Goal: Task Accomplishment & Management: Manage account settings

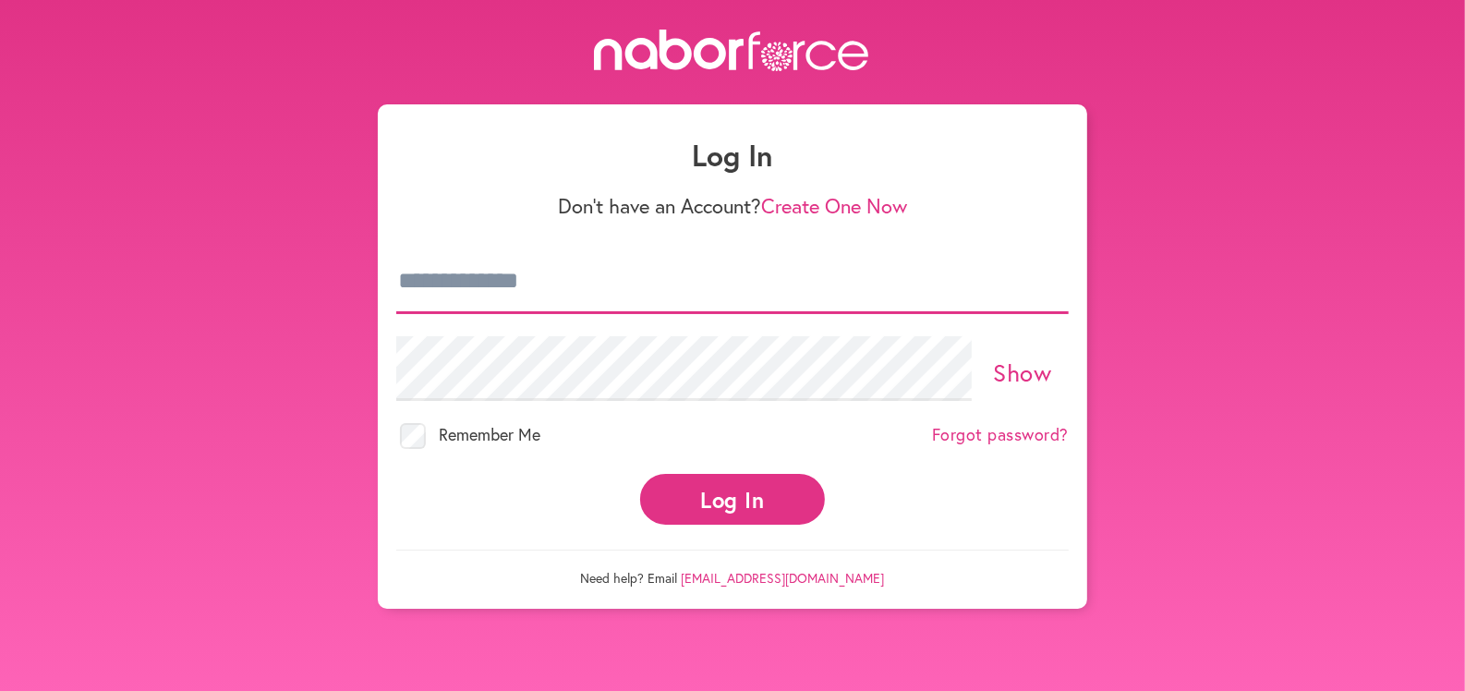
click at [973, 282] on input "email" at bounding box center [732, 281] width 672 height 65
type input "**********"
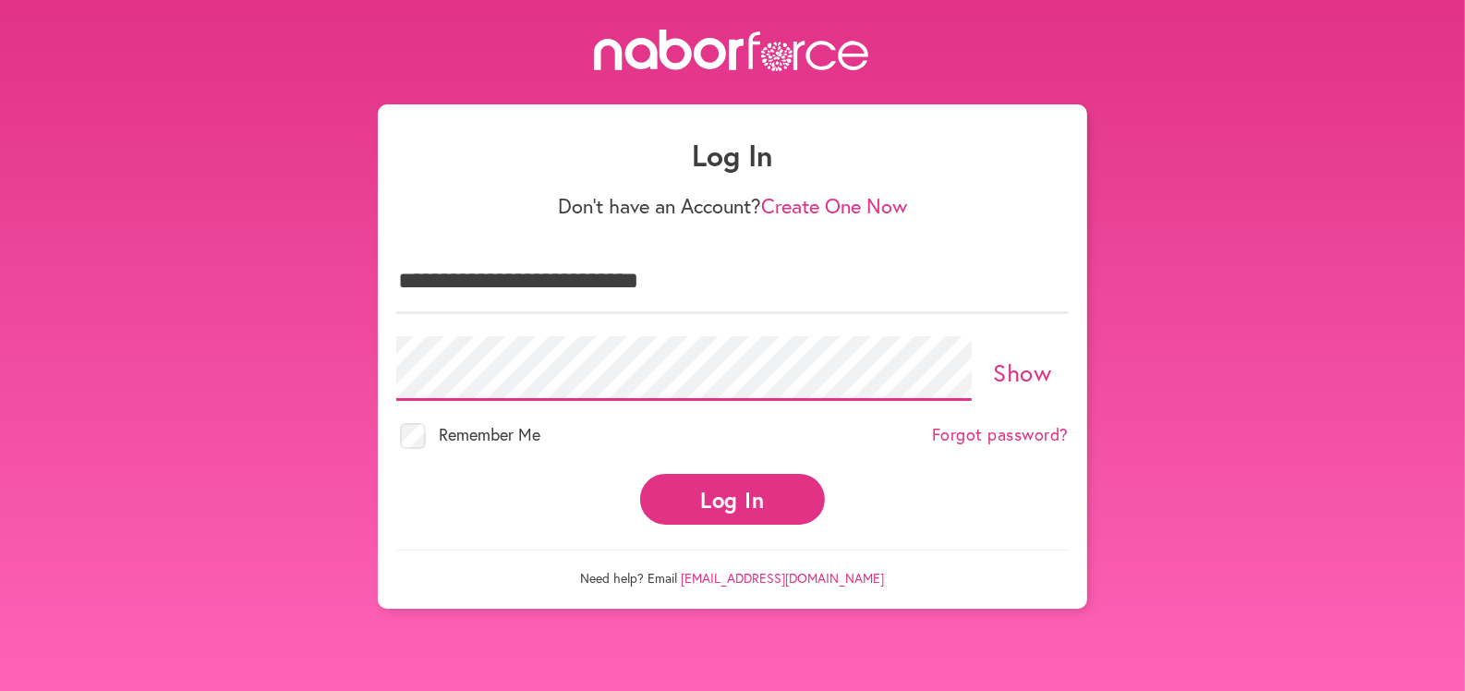
click at [640, 474] on button "Log In" at bounding box center [732, 499] width 185 height 51
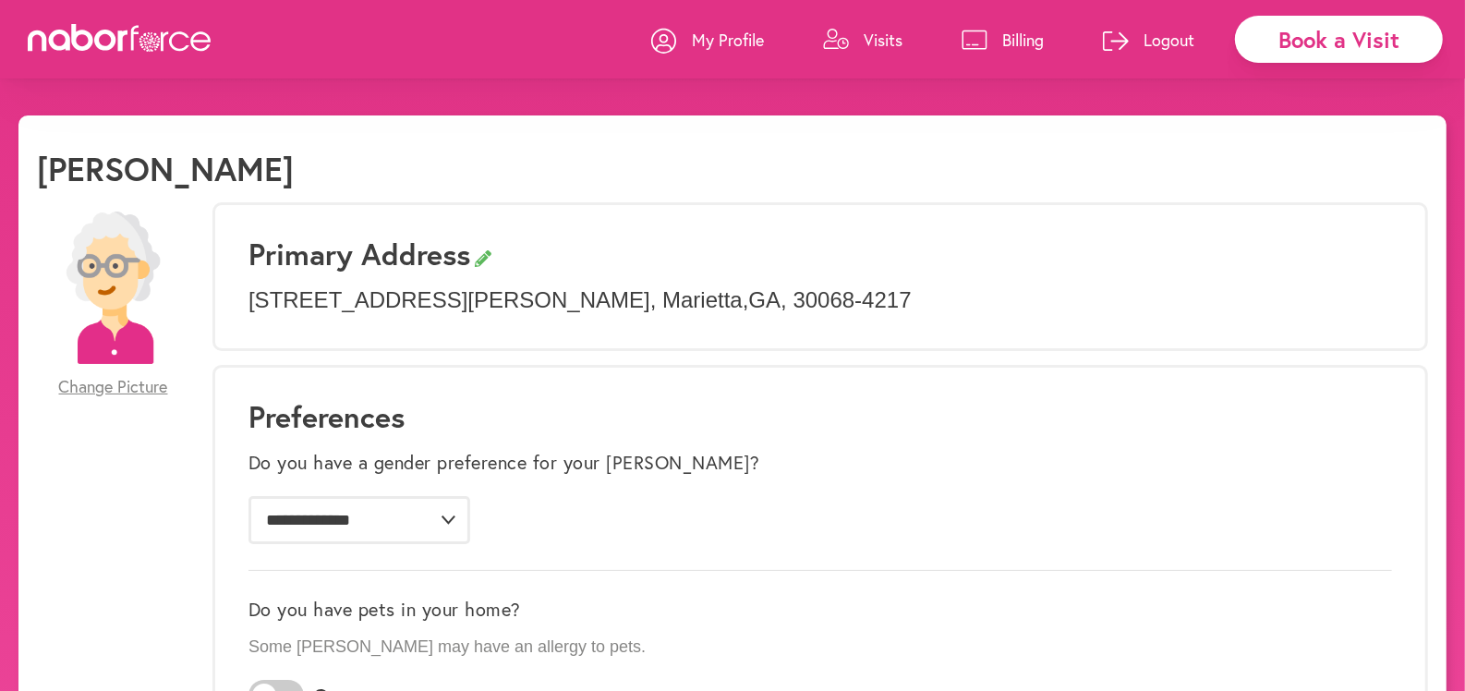
scroll to position [676, 0]
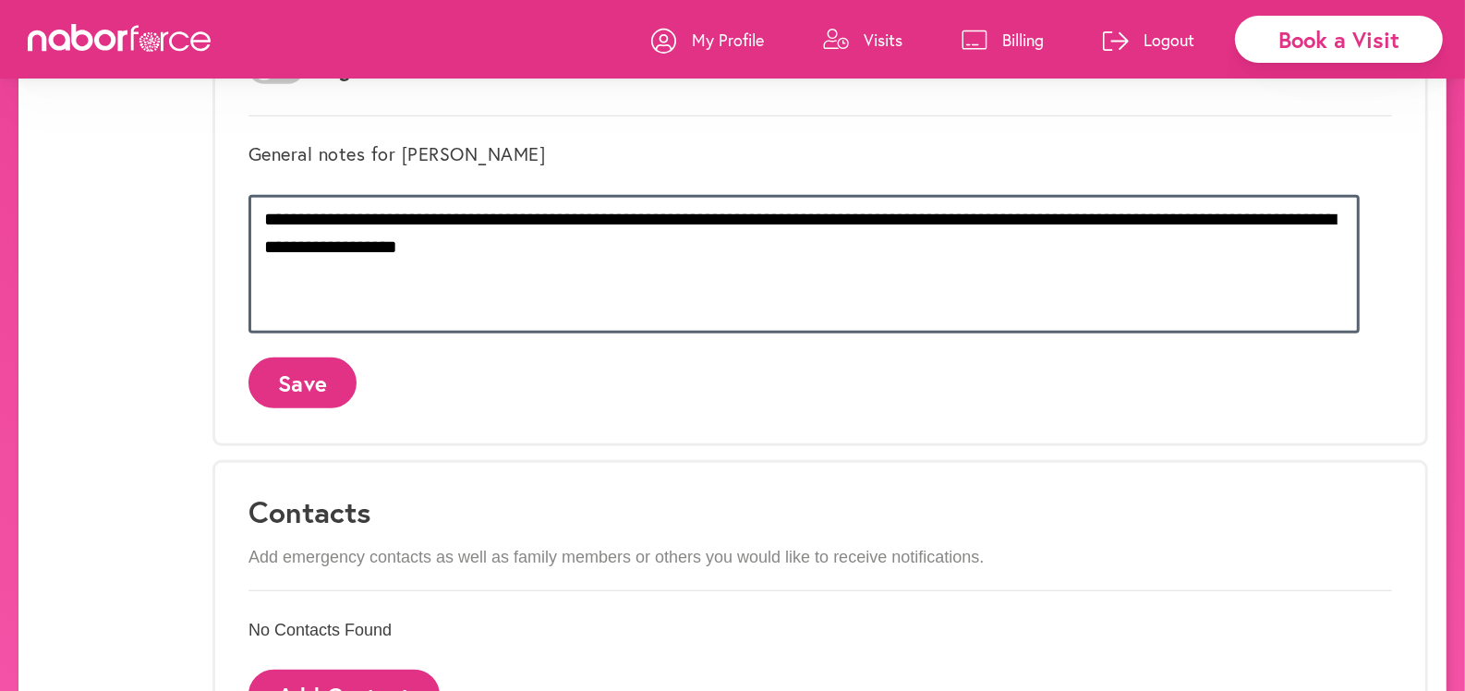
click at [619, 220] on textarea "**********" at bounding box center [803, 264] width 1111 height 139
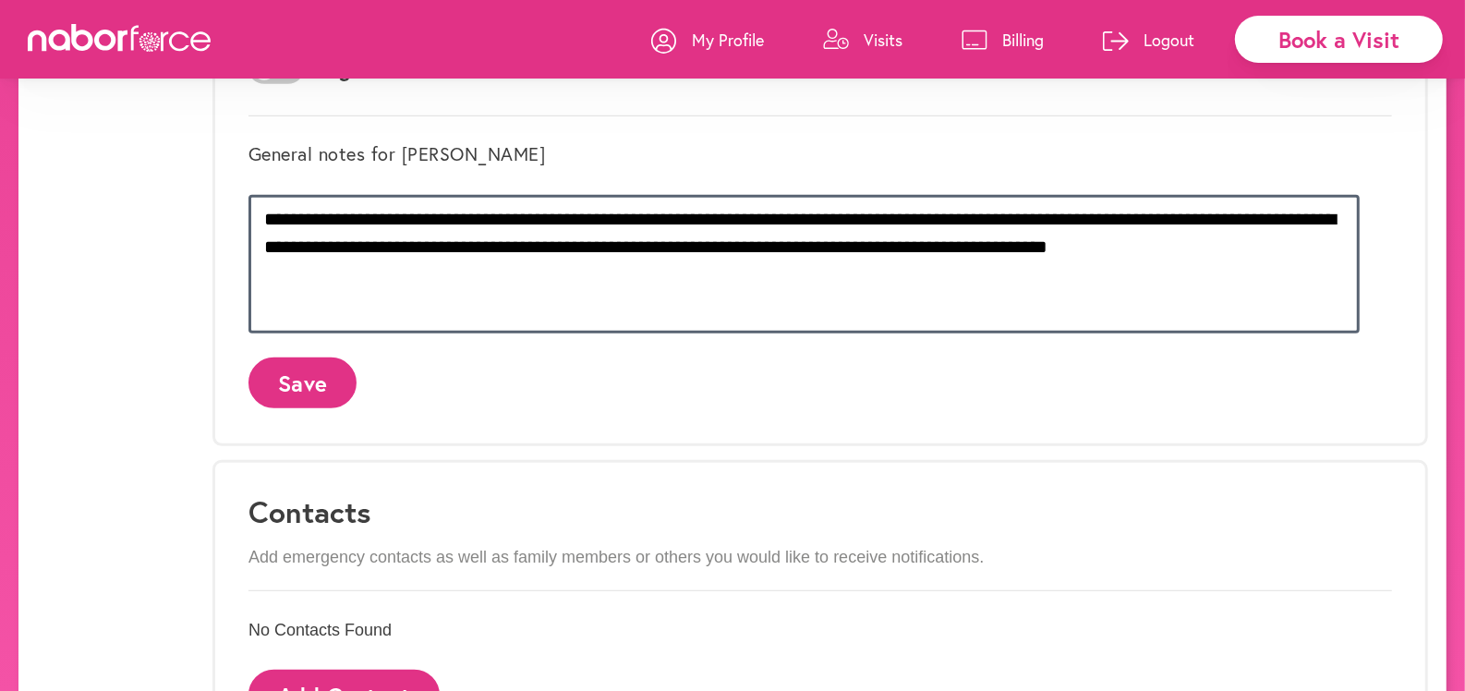
type textarea "**********"
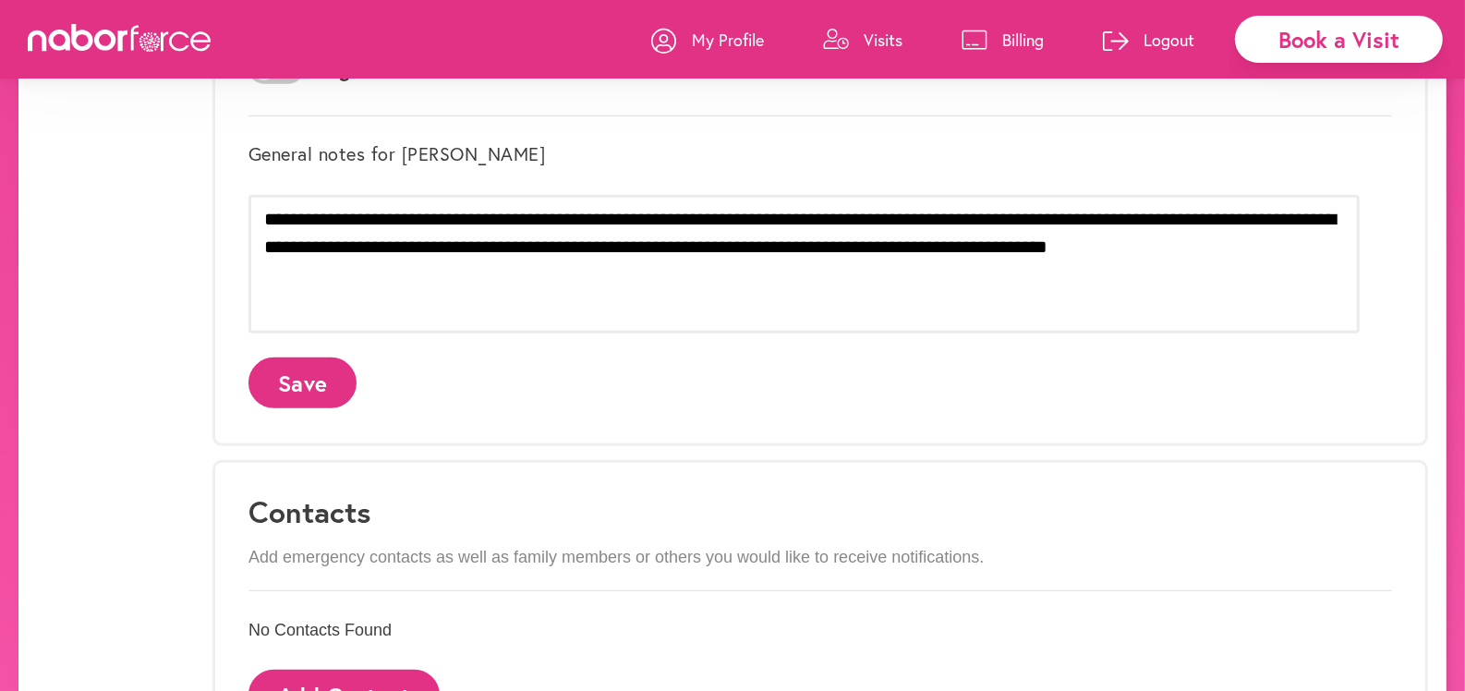
click at [342, 381] on button "Save" at bounding box center [302, 382] width 108 height 51
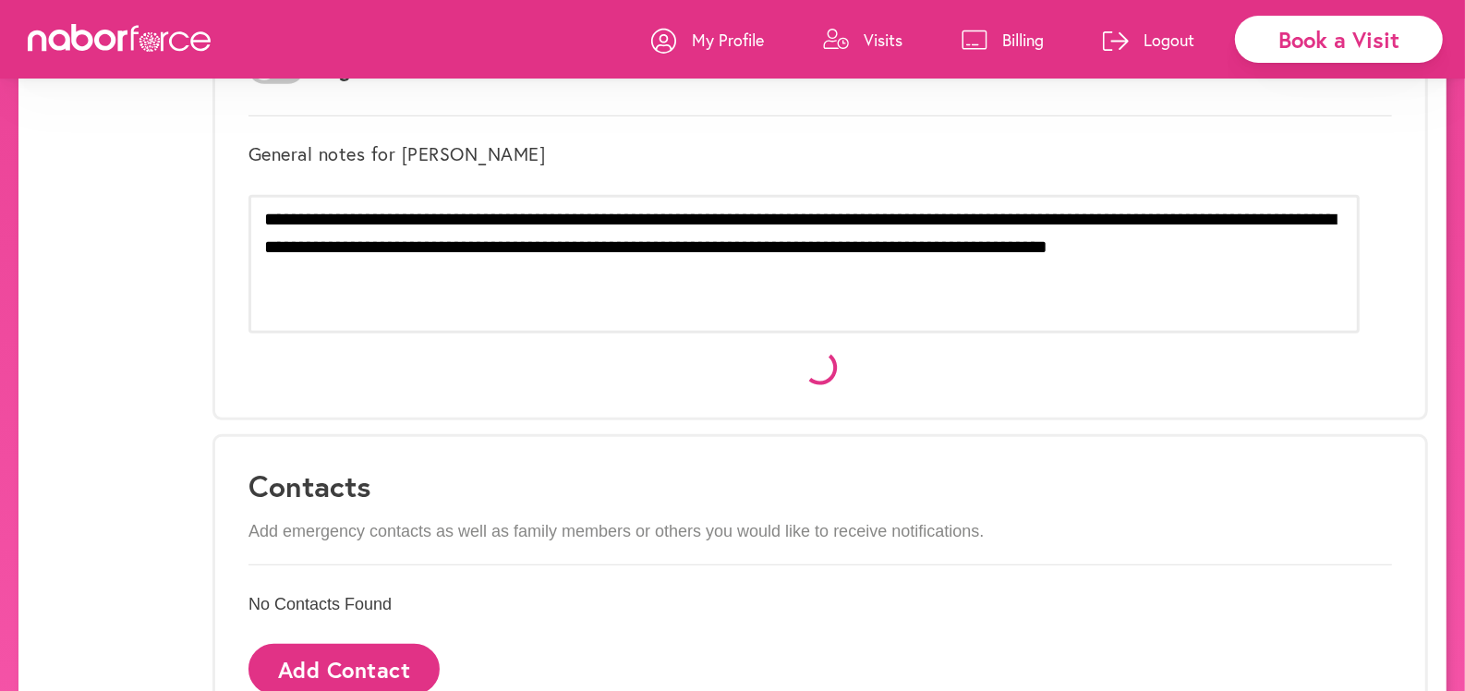
scroll to position [0, 0]
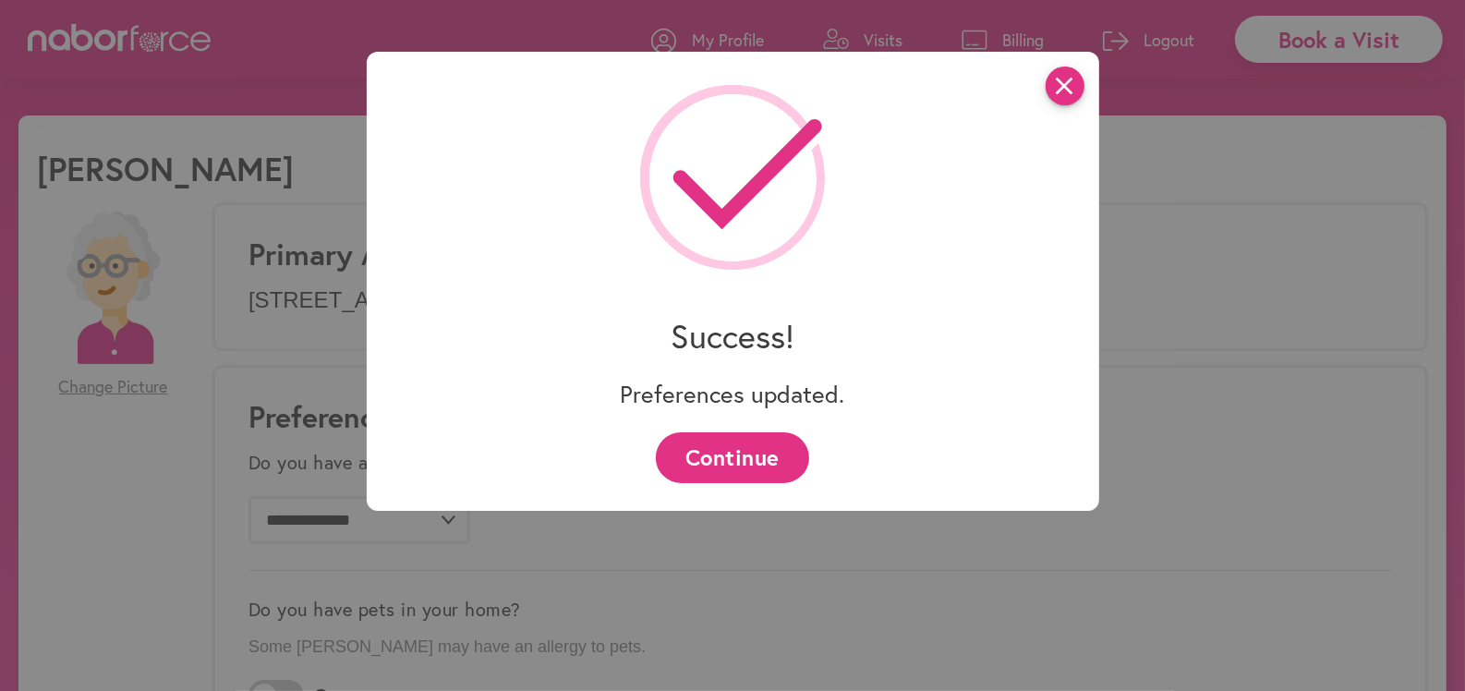
click at [1058, 95] on icon "close" at bounding box center [1065, 85] width 39 height 39
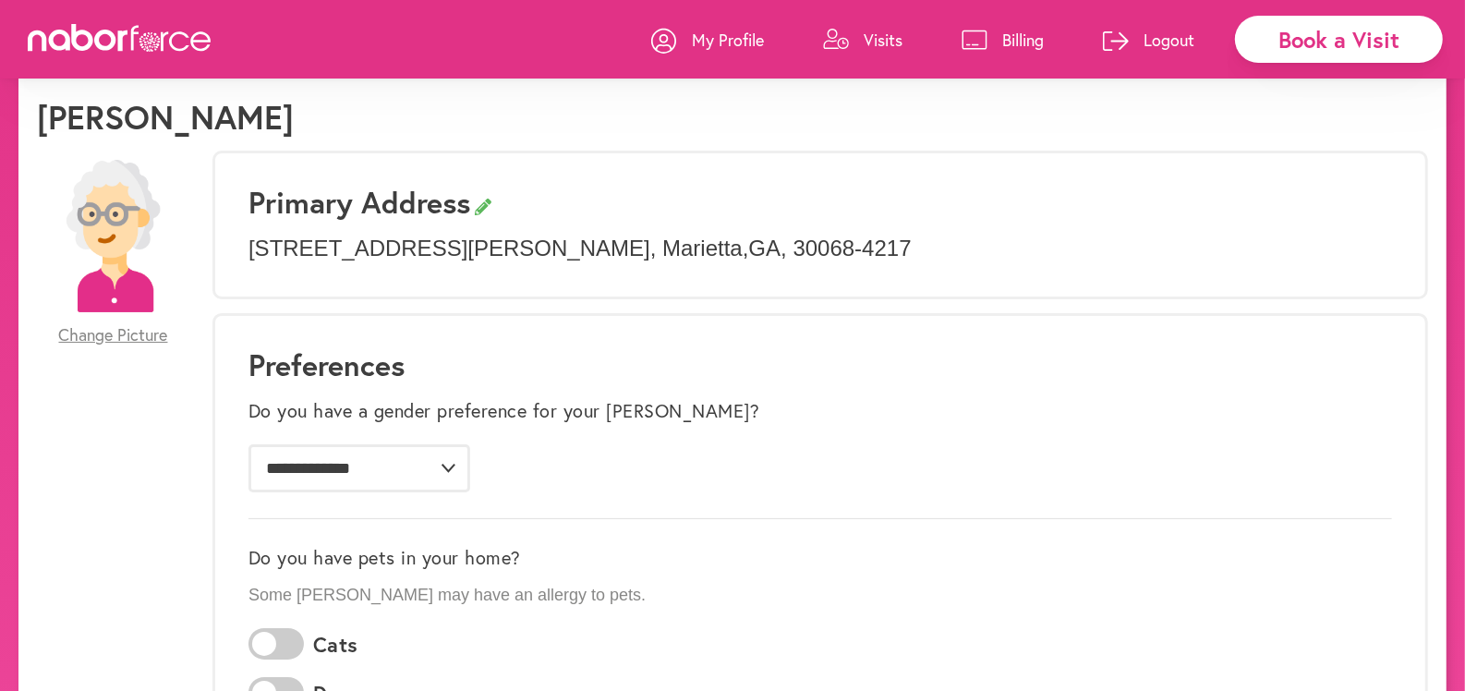
scroll to position [1369, 0]
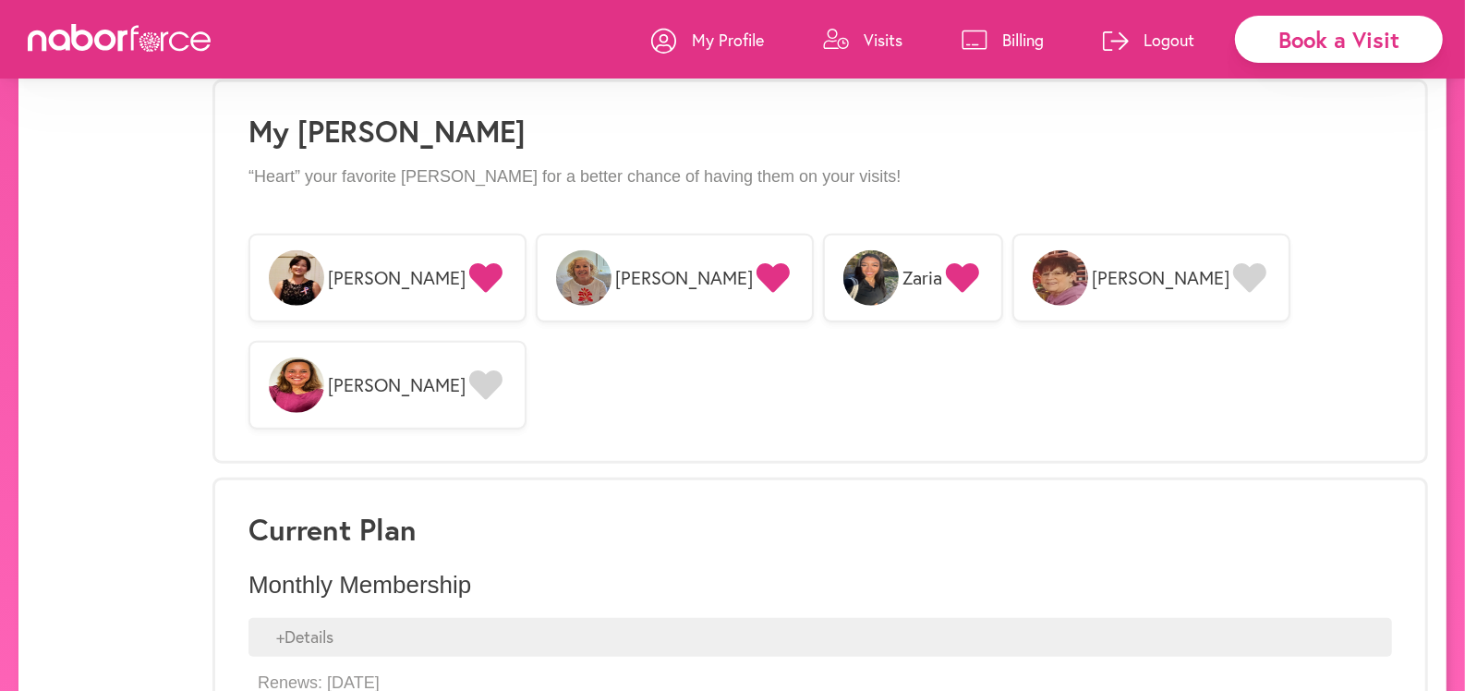
click at [502, 370] on icon at bounding box center [485, 385] width 33 height 30
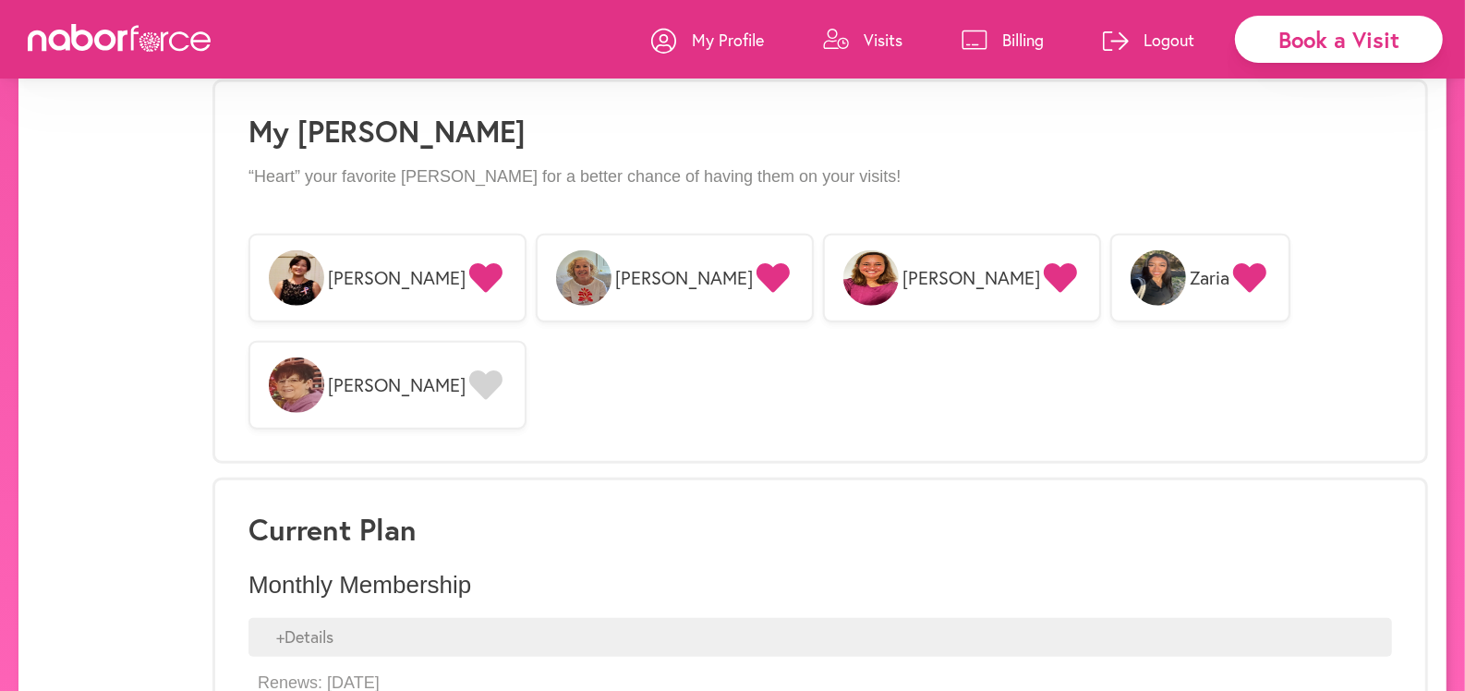
scroll to position [765, 0]
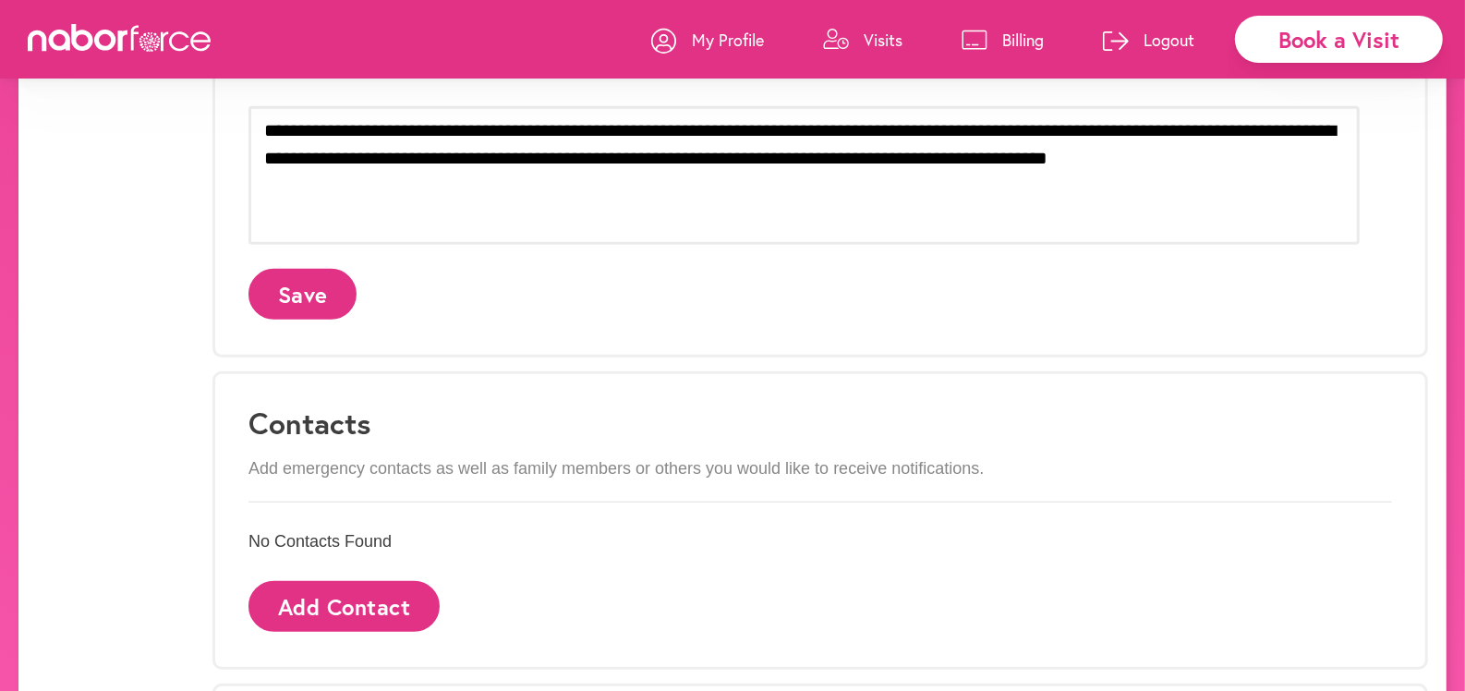
click at [885, 38] on p "Visits" at bounding box center [883, 40] width 39 height 22
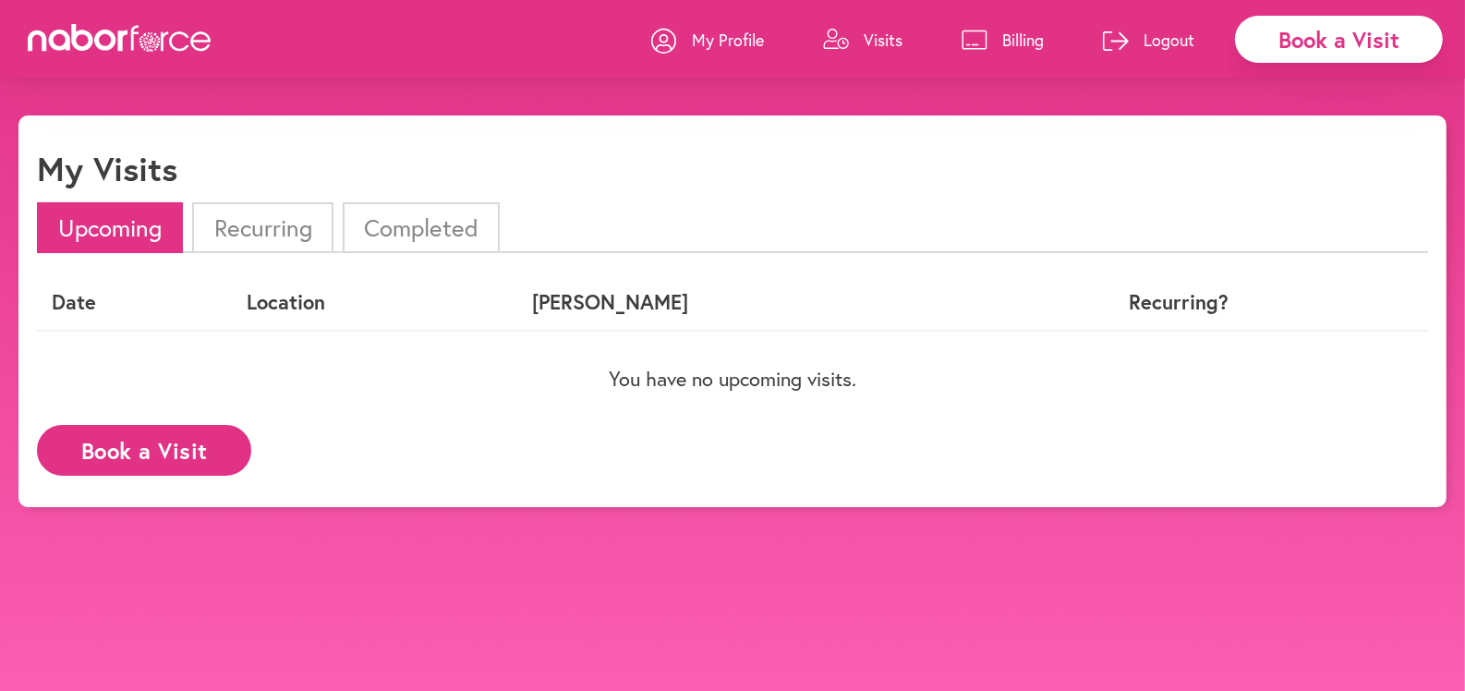
click at [479, 224] on li "Completed" at bounding box center [421, 227] width 157 height 51
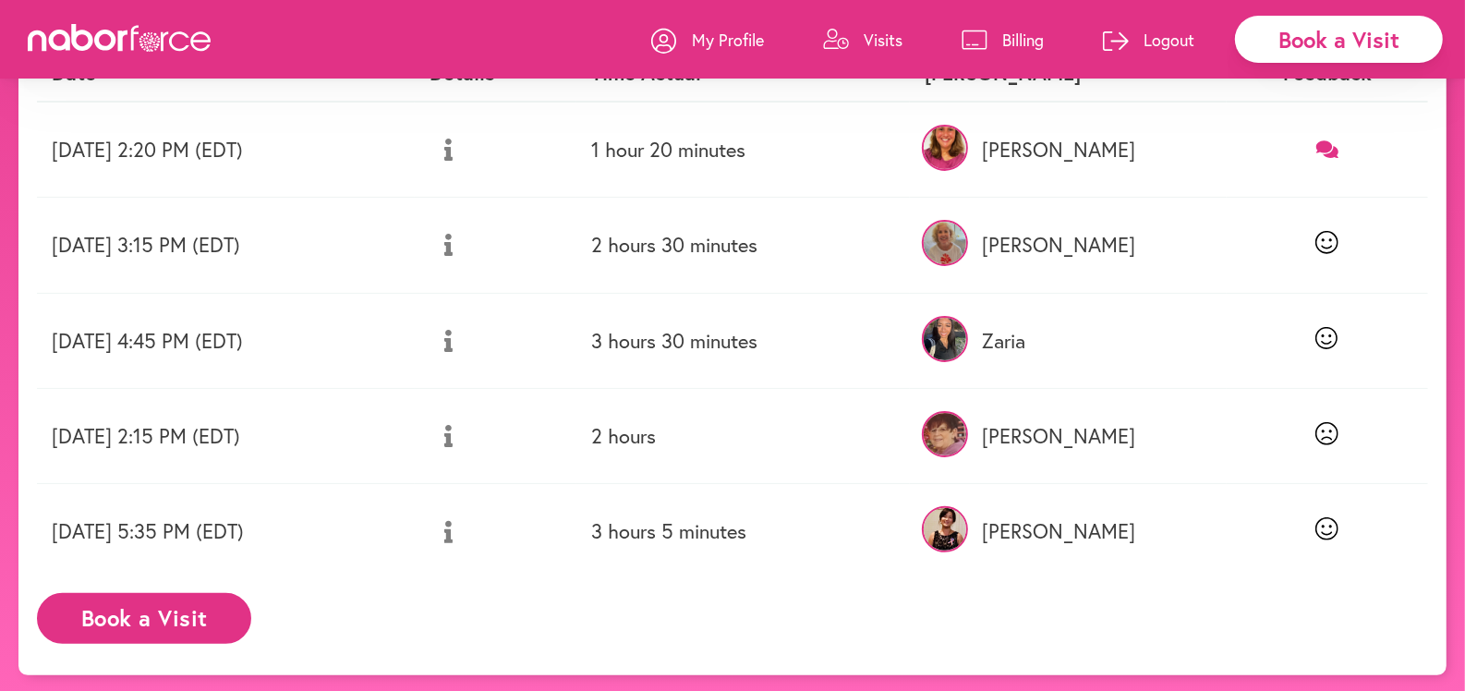
scroll to position [146, 0]
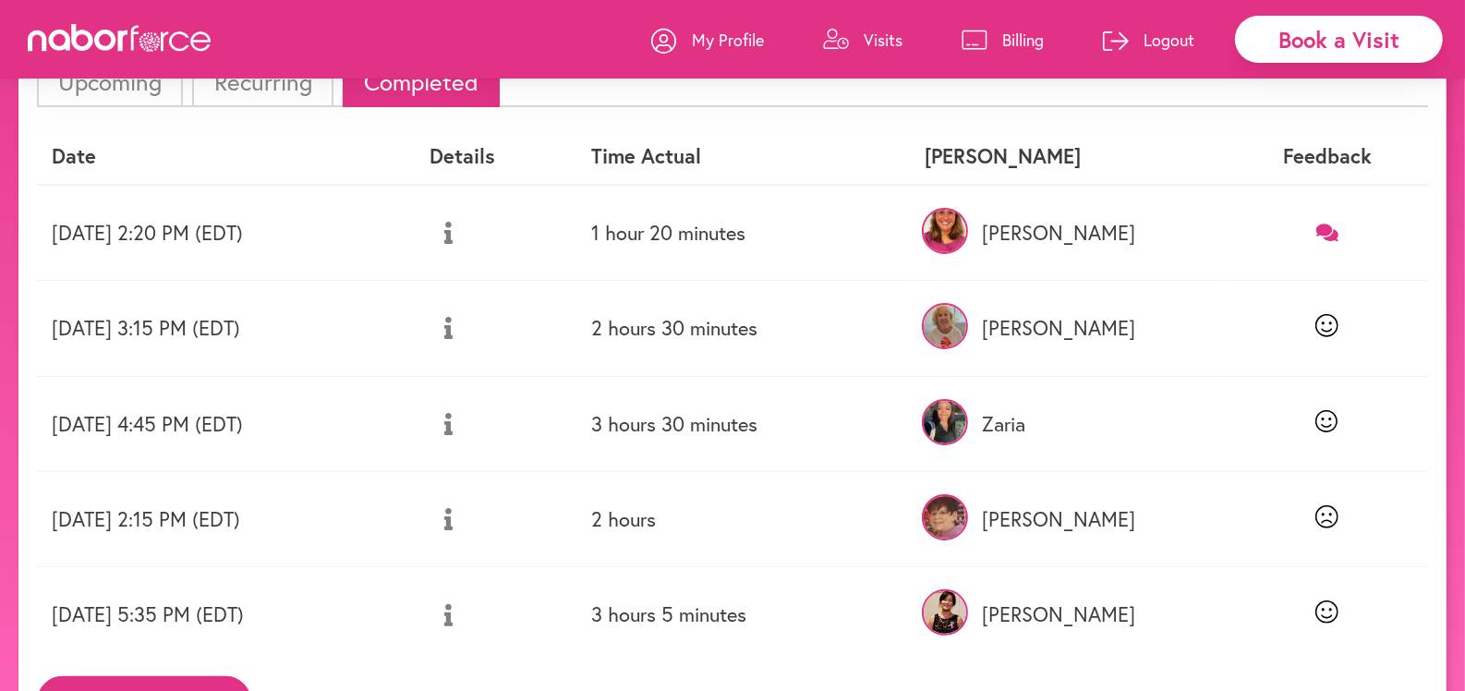
click at [1326, 235] on icon at bounding box center [1327, 233] width 23 height 20
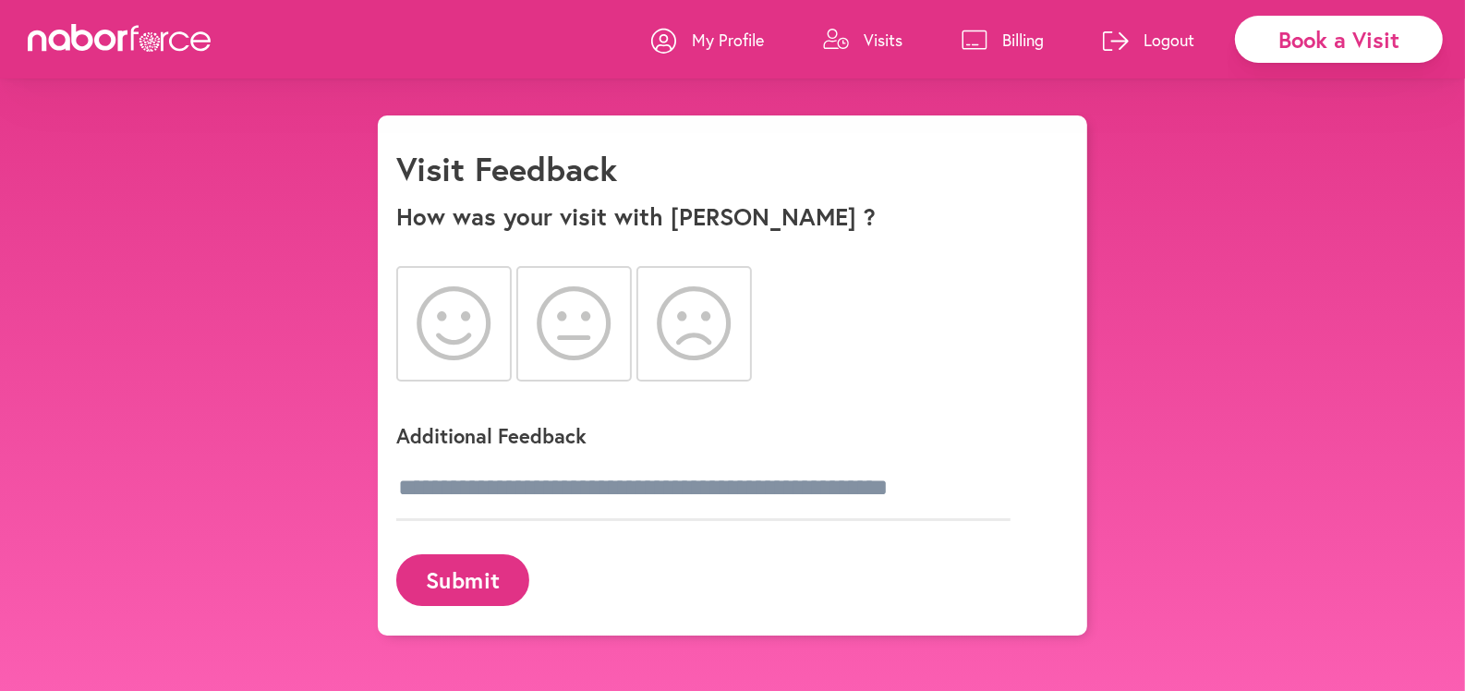
click at [480, 319] on icon at bounding box center [454, 323] width 75 height 74
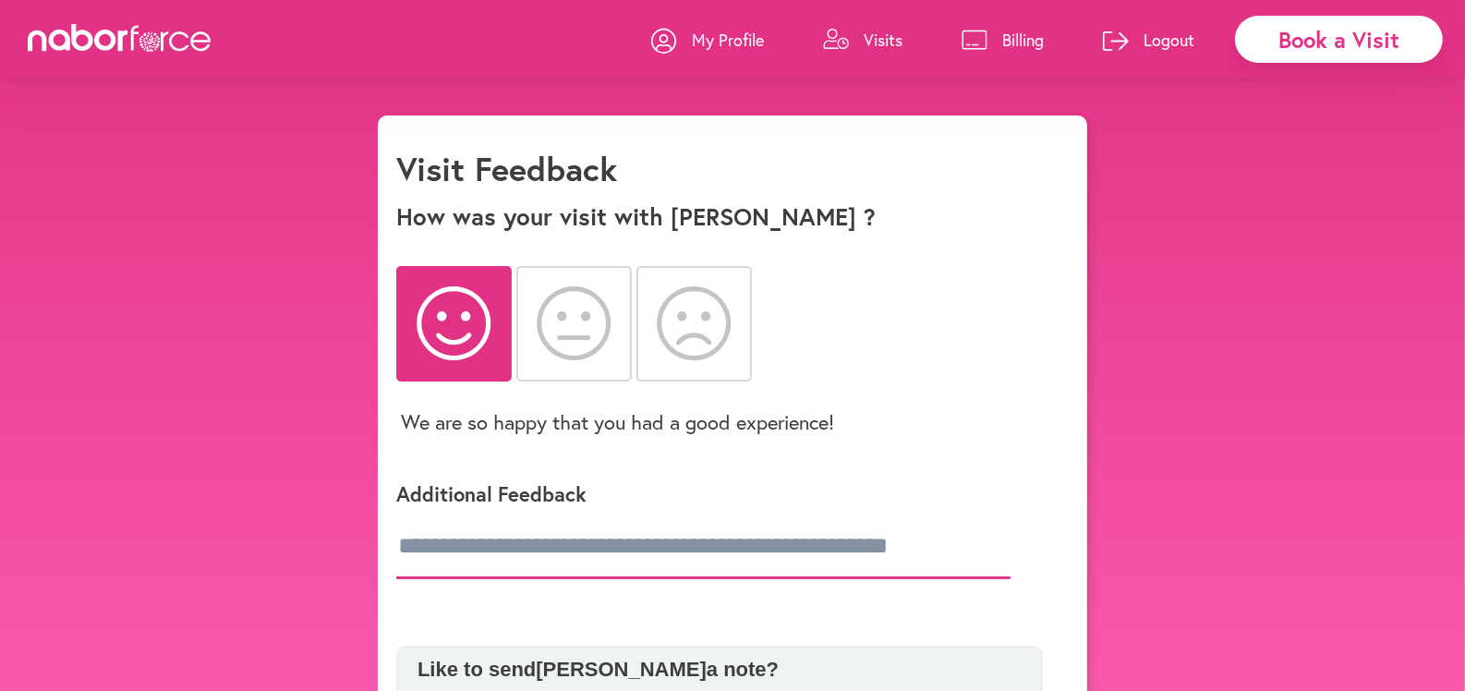
click at [468, 538] on input "text" at bounding box center [703, 546] width 614 height 65
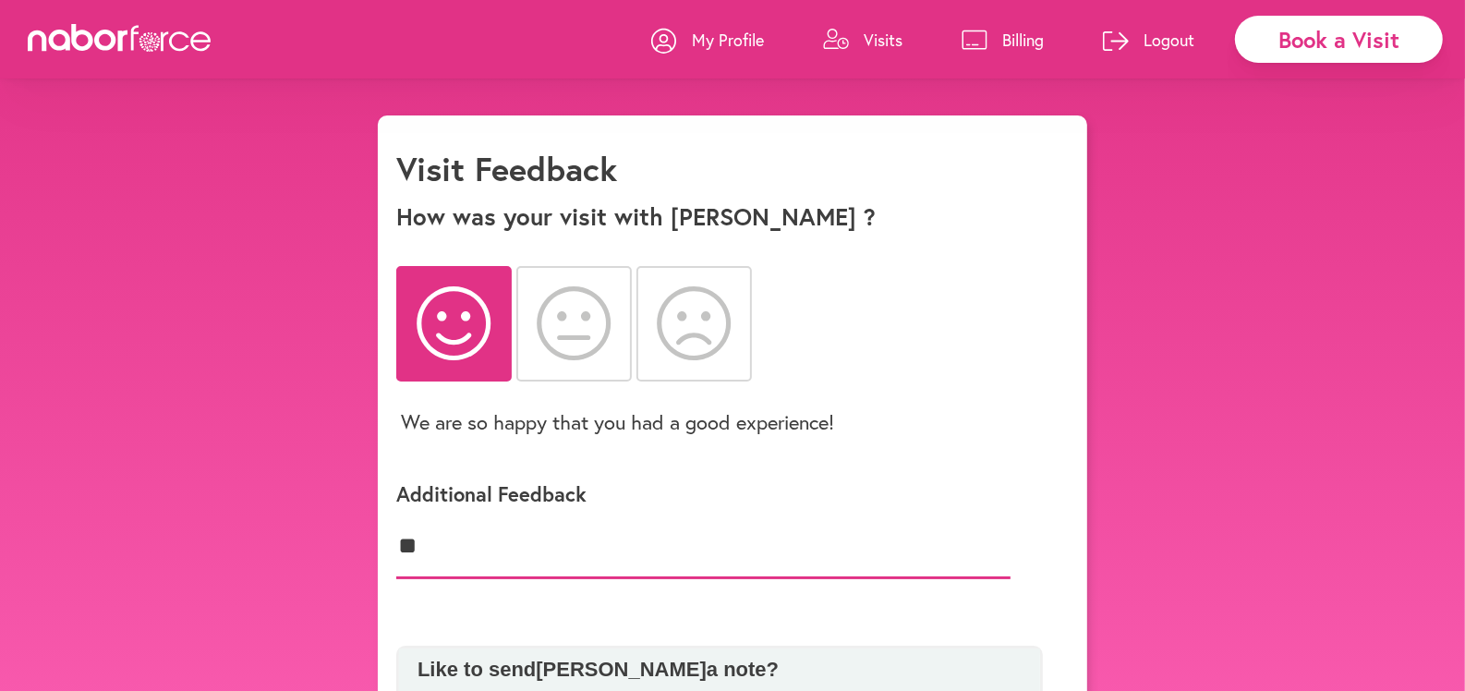
type input "*"
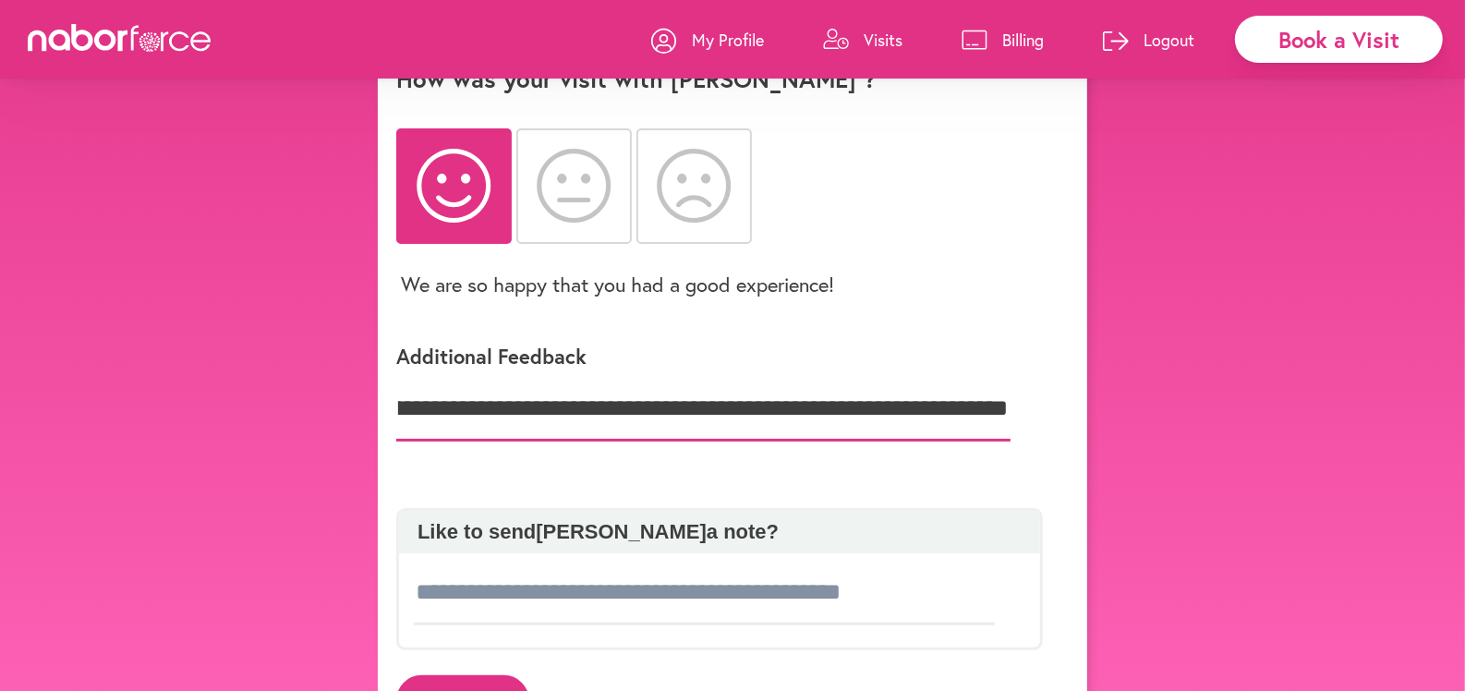
scroll to position [175, 0]
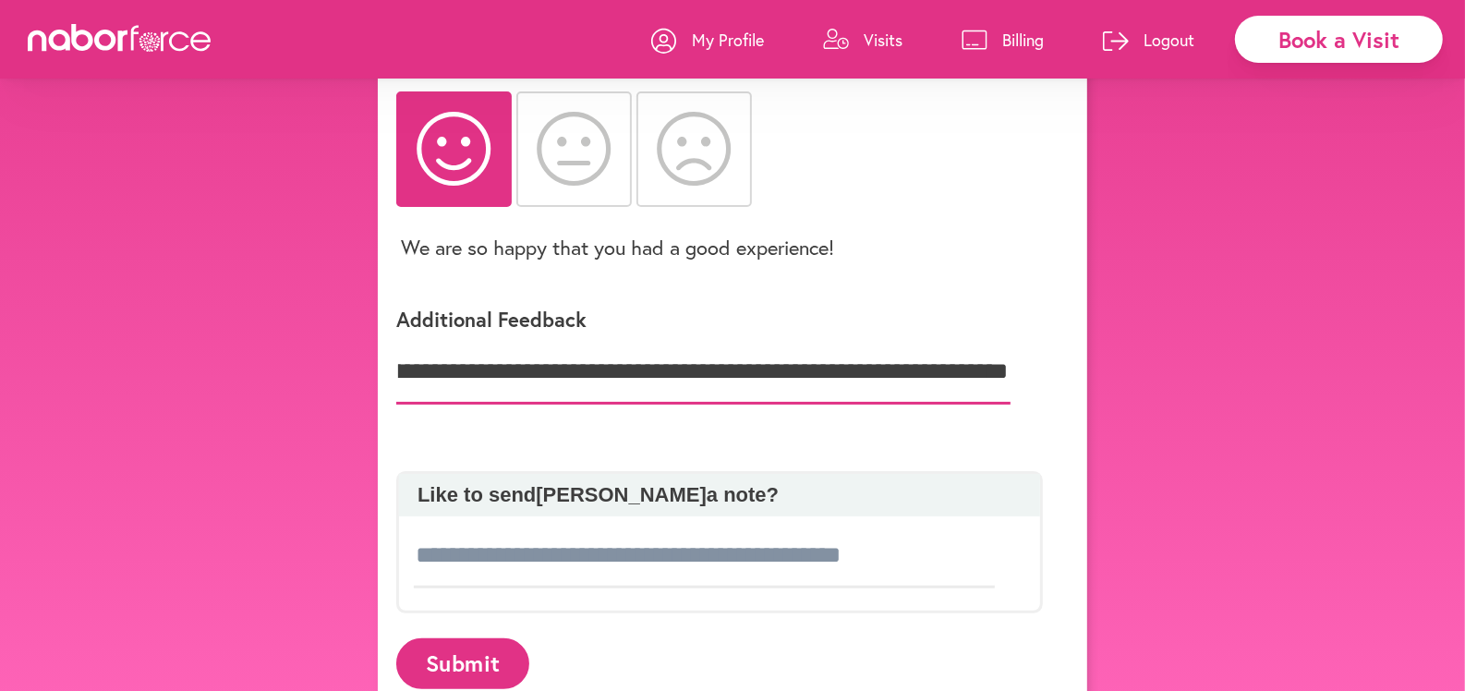
type input "**********"
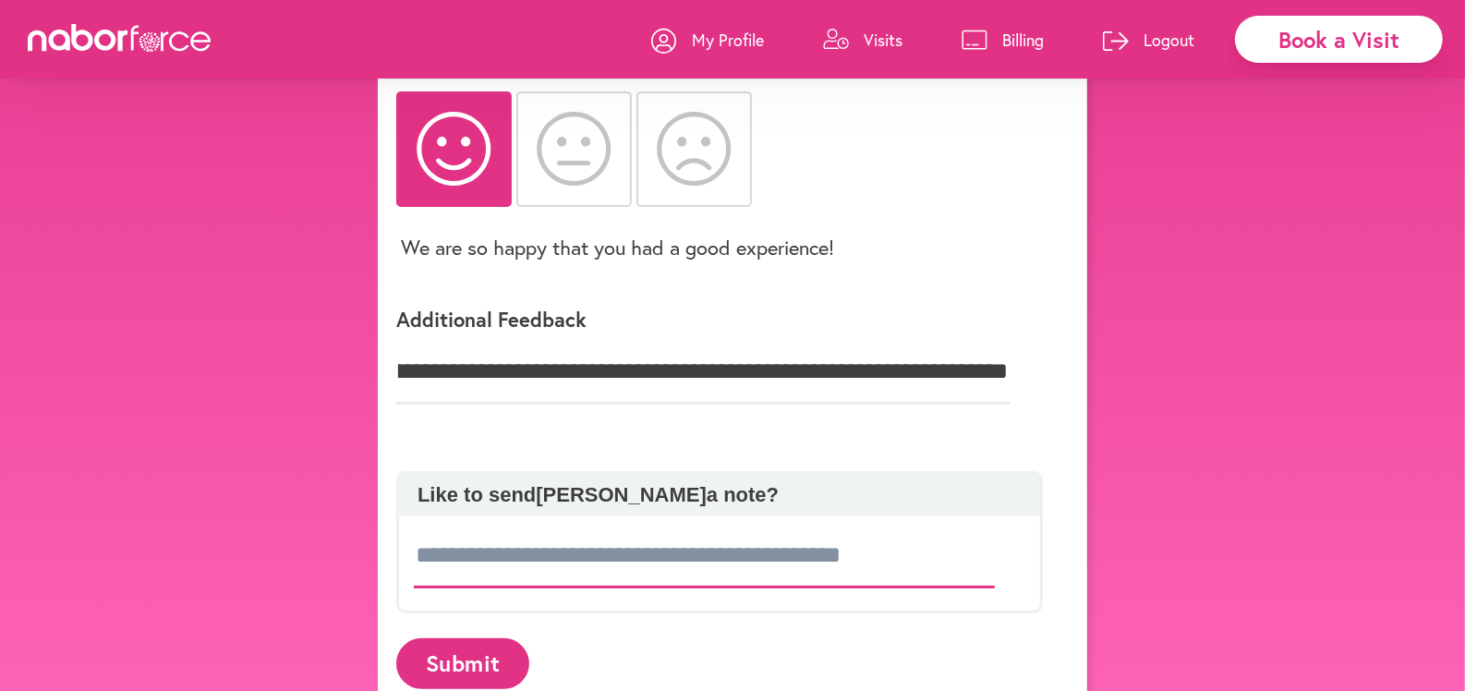
scroll to position [0, 0]
click at [929, 546] on input at bounding box center [704, 556] width 581 height 65
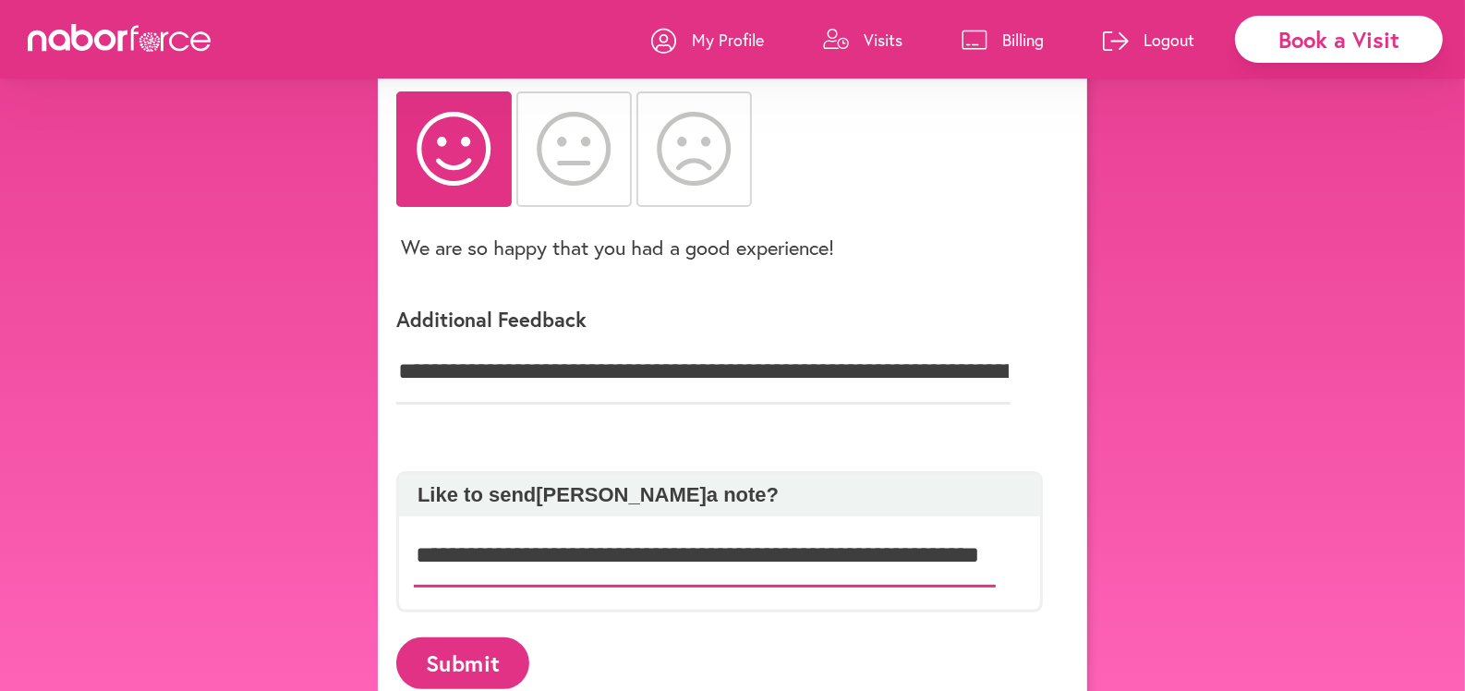
scroll to position [0, 67]
type input "**********"
click at [510, 649] on button "Submit" at bounding box center [462, 662] width 133 height 51
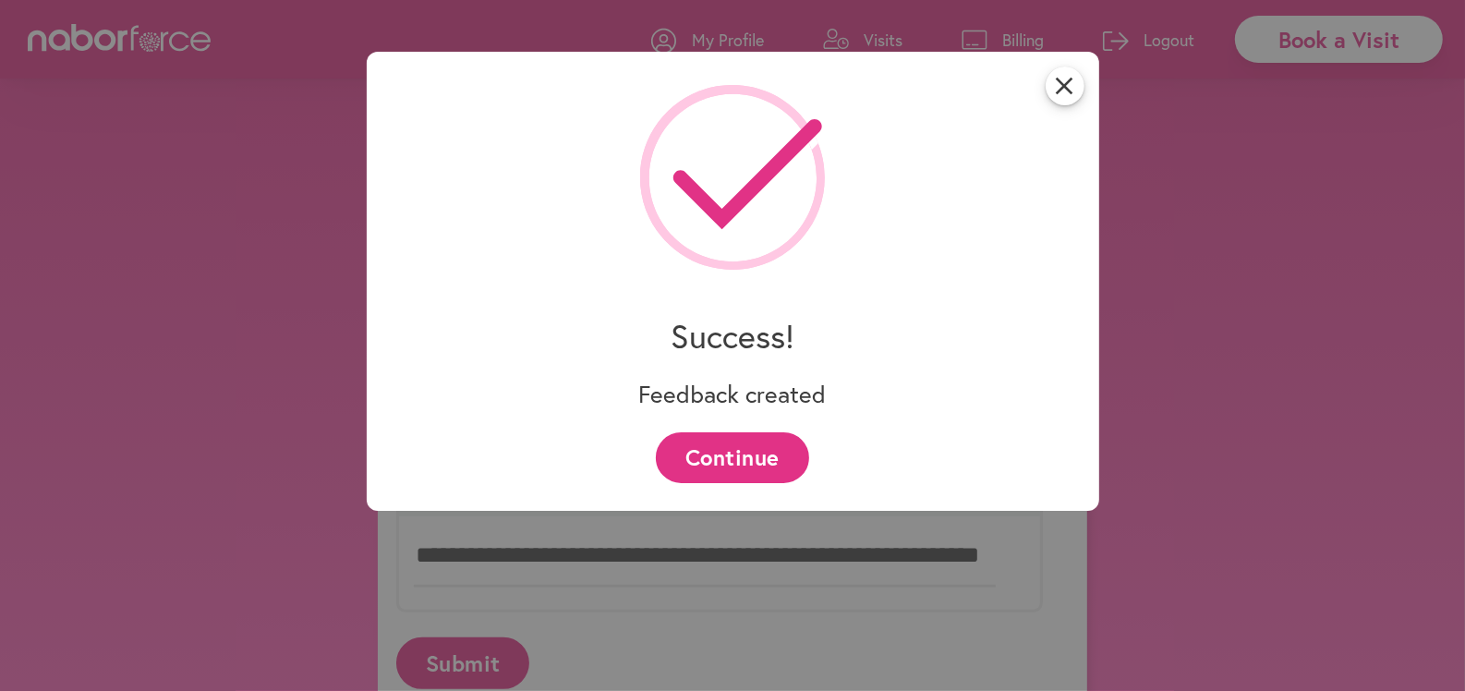
click at [691, 451] on button "Continue" at bounding box center [732, 457] width 152 height 51
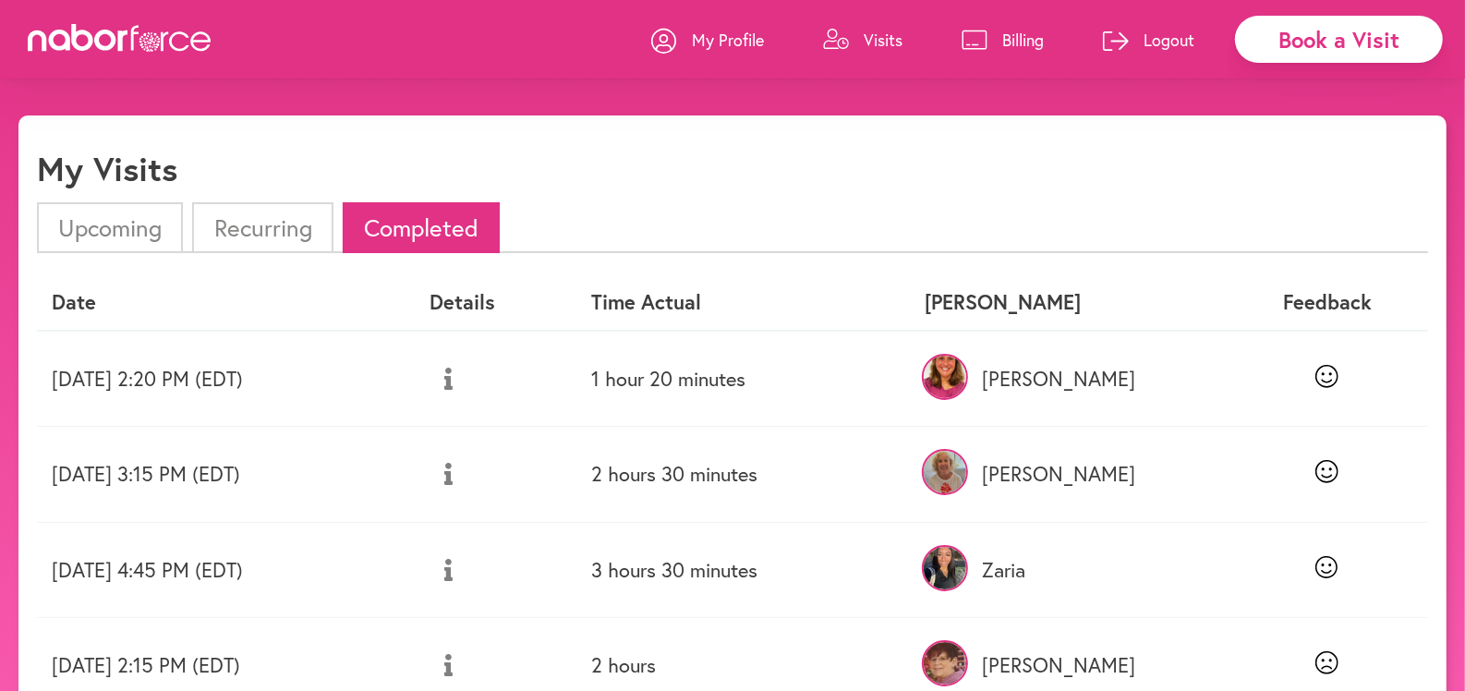
click at [467, 476] on button at bounding box center [448, 474] width 38 height 46
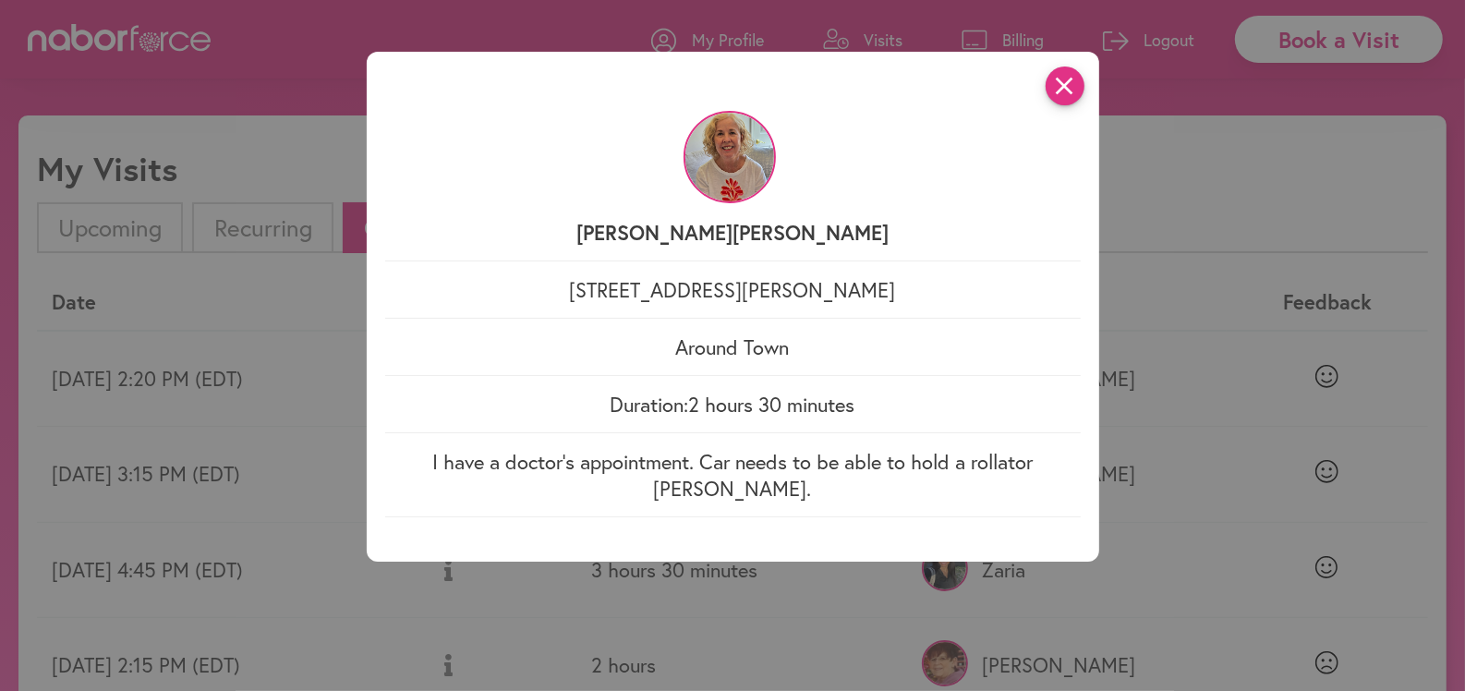
click at [1062, 90] on icon "close" at bounding box center [1065, 85] width 39 height 39
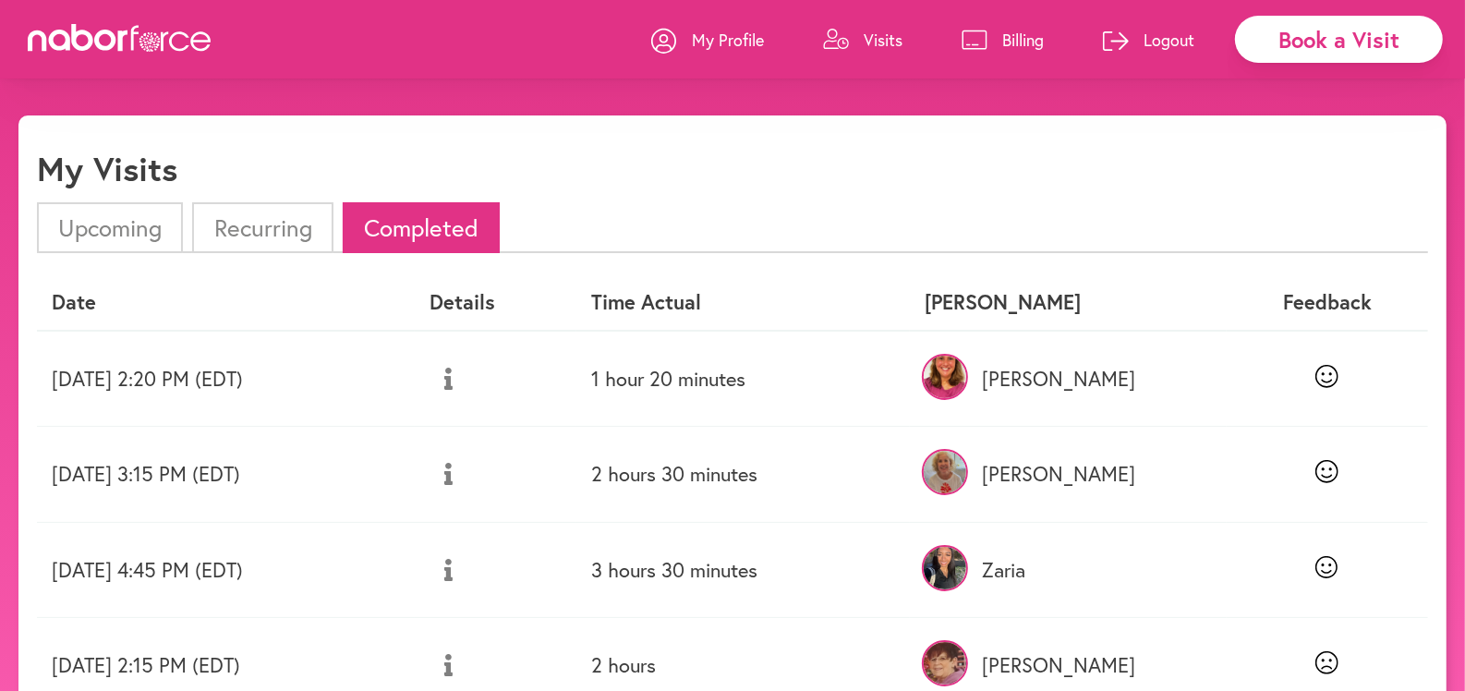
click at [467, 382] on button at bounding box center [448, 379] width 38 height 46
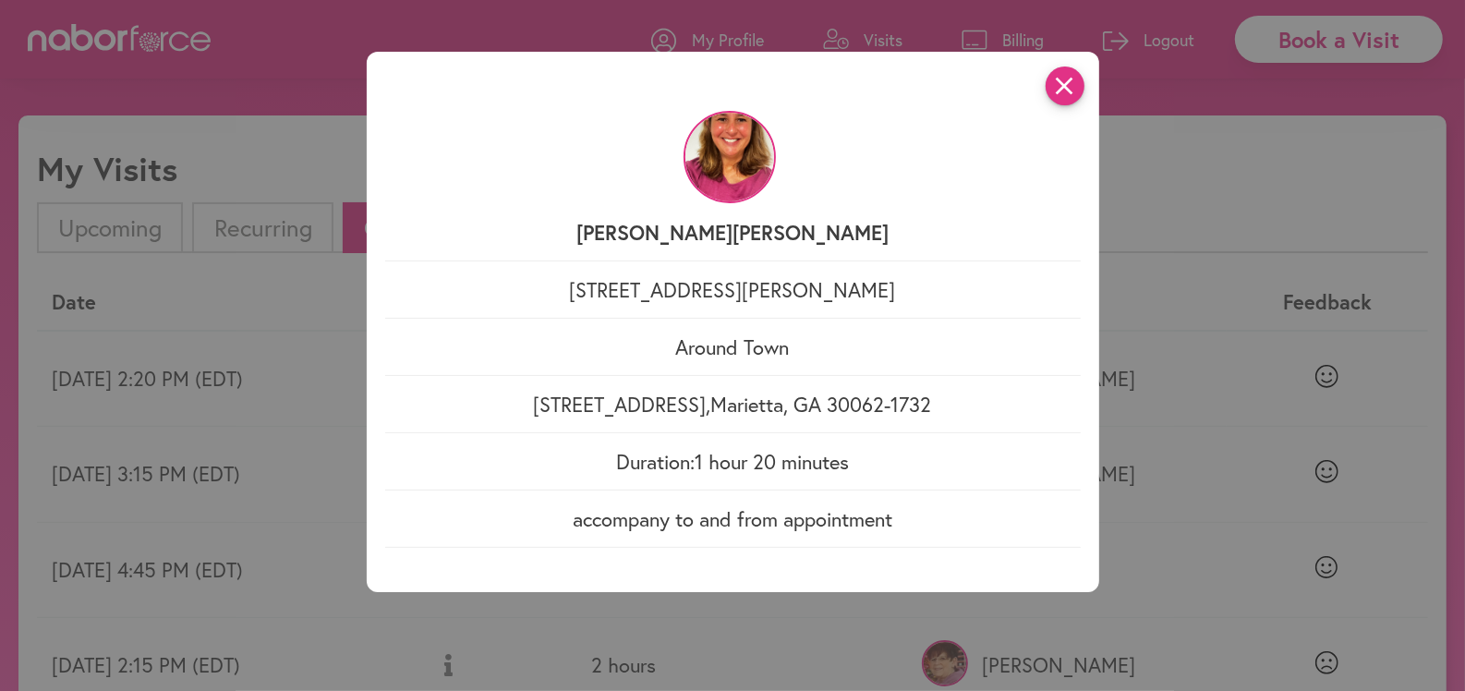
click at [1062, 97] on icon "close" at bounding box center [1065, 85] width 39 height 39
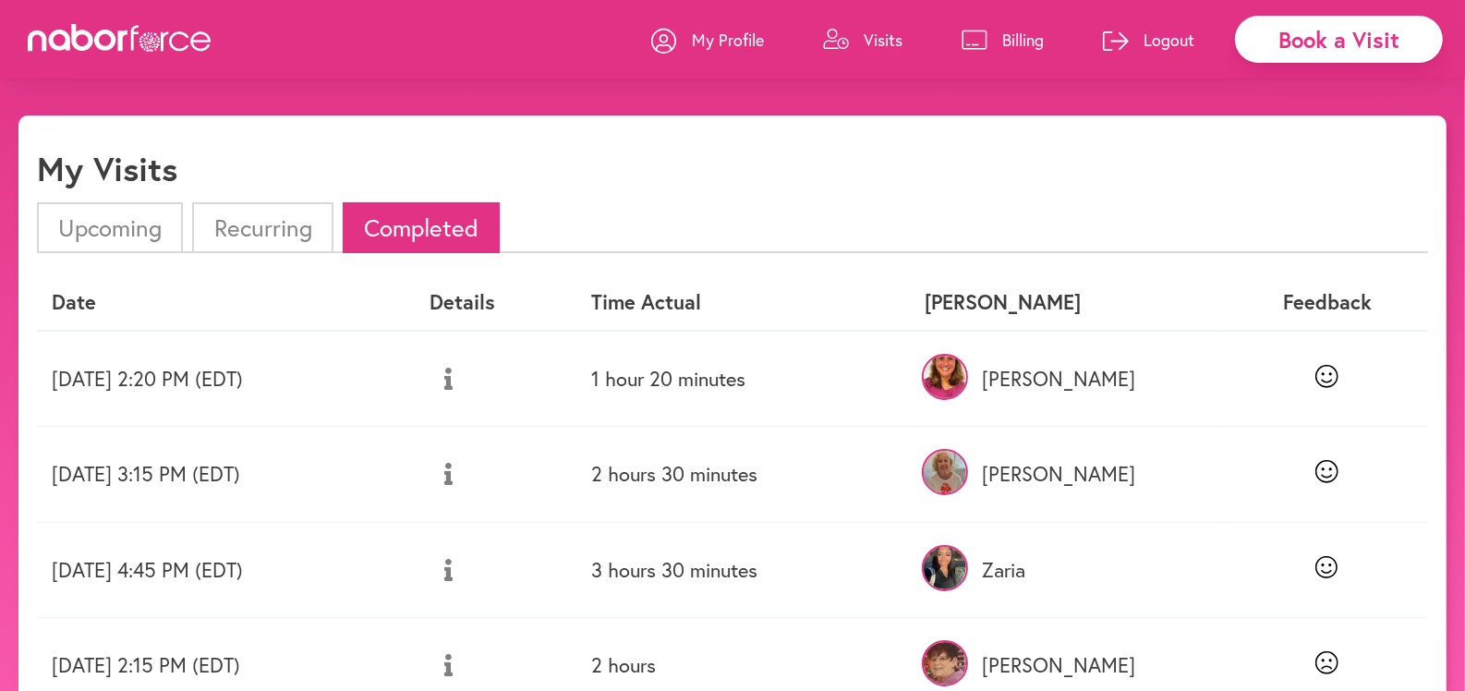
click at [453, 562] on icon at bounding box center [448, 570] width 8 height 22
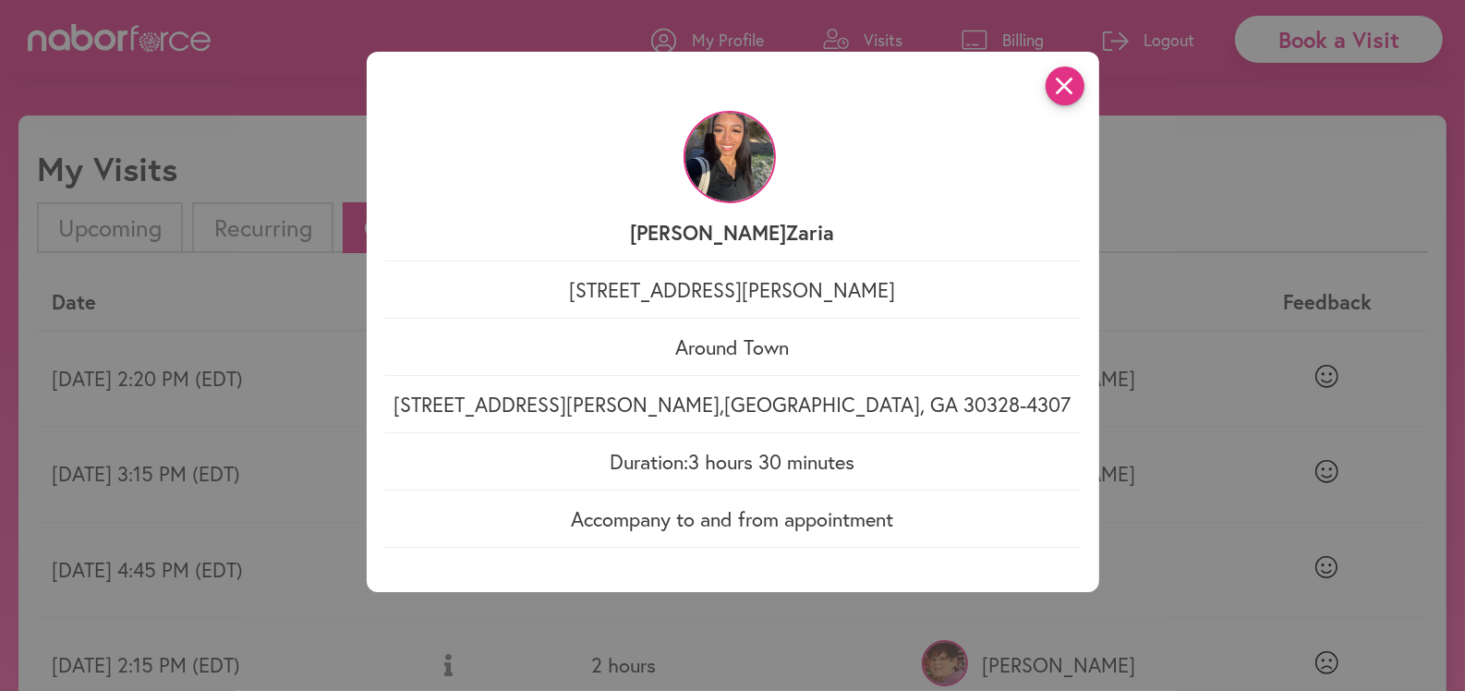
click at [1069, 97] on icon "close" at bounding box center [1065, 85] width 39 height 39
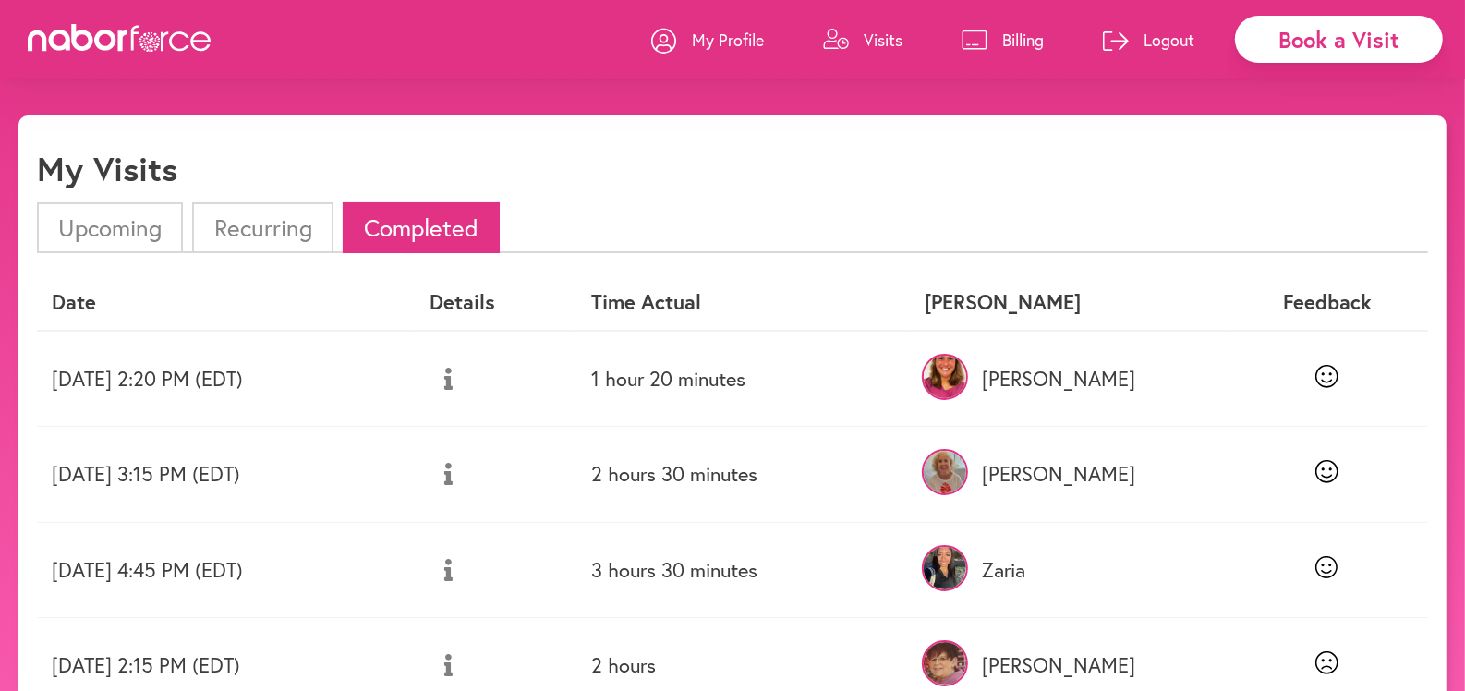
click at [467, 650] on button at bounding box center [448, 665] width 38 height 46
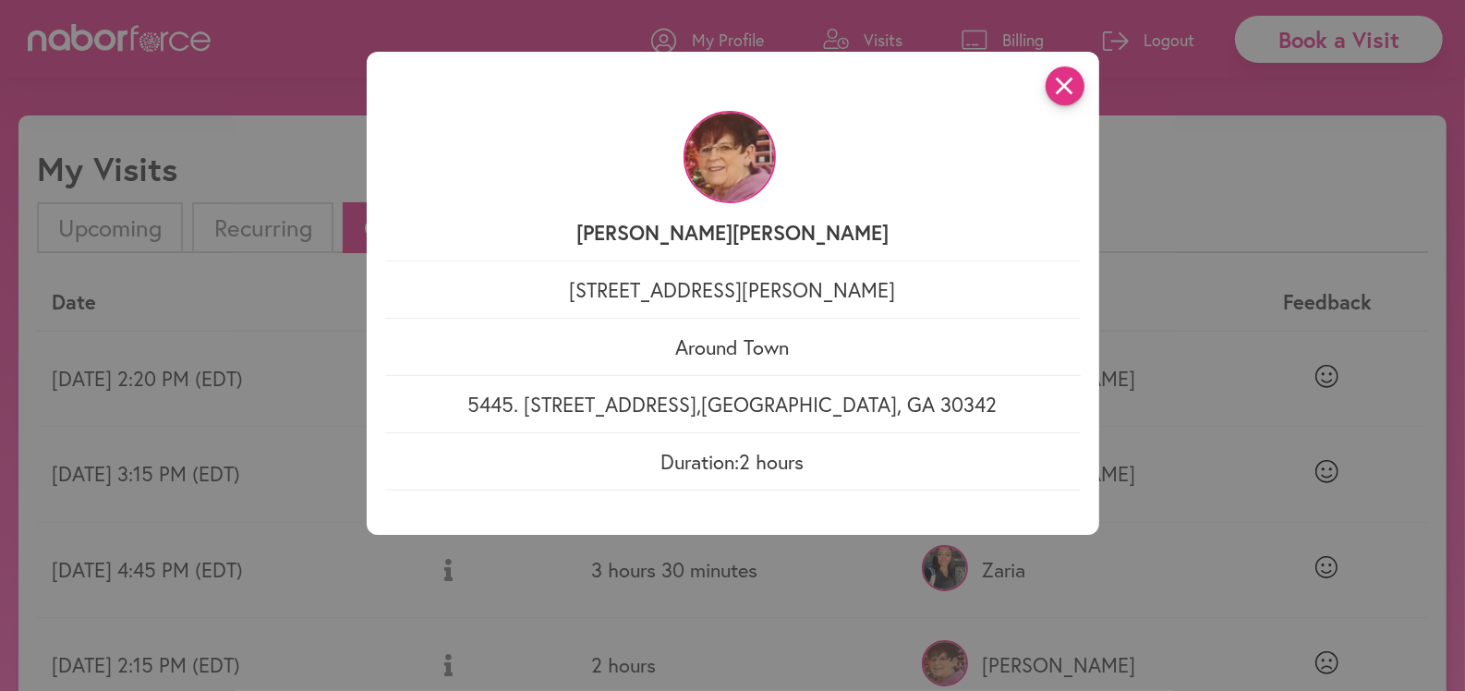
click at [1063, 85] on icon "close" at bounding box center [1065, 85] width 39 height 39
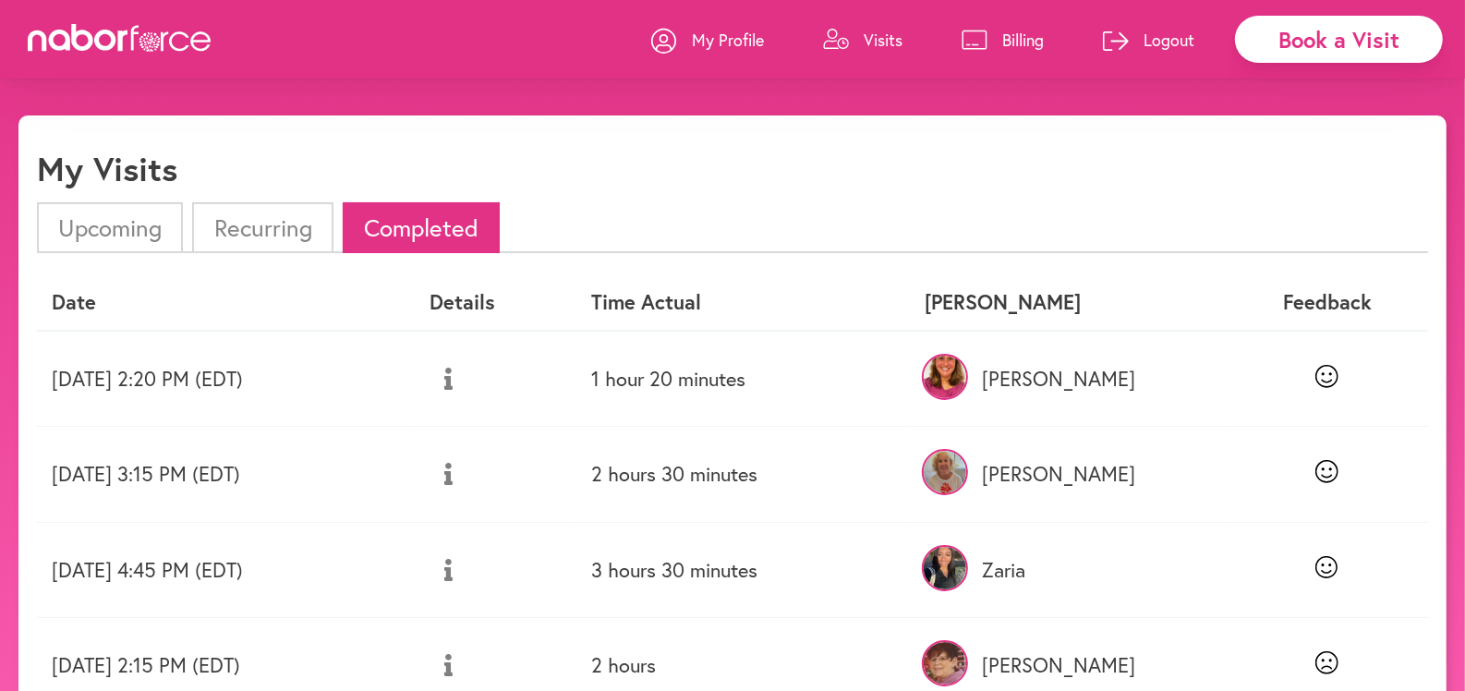
click at [1007, 25] on link "Billing" at bounding box center [1002, 39] width 82 height 55
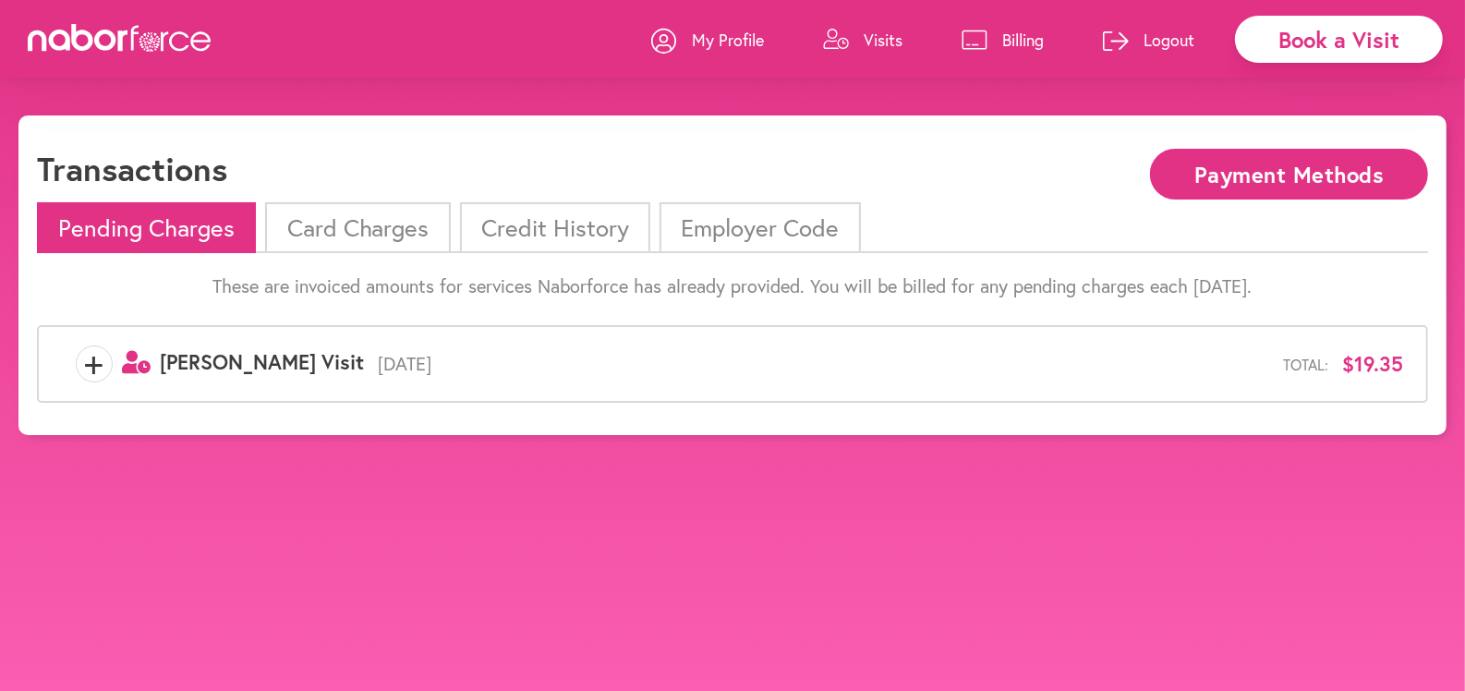
click at [497, 217] on li "Credit History" at bounding box center [555, 227] width 190 height 51
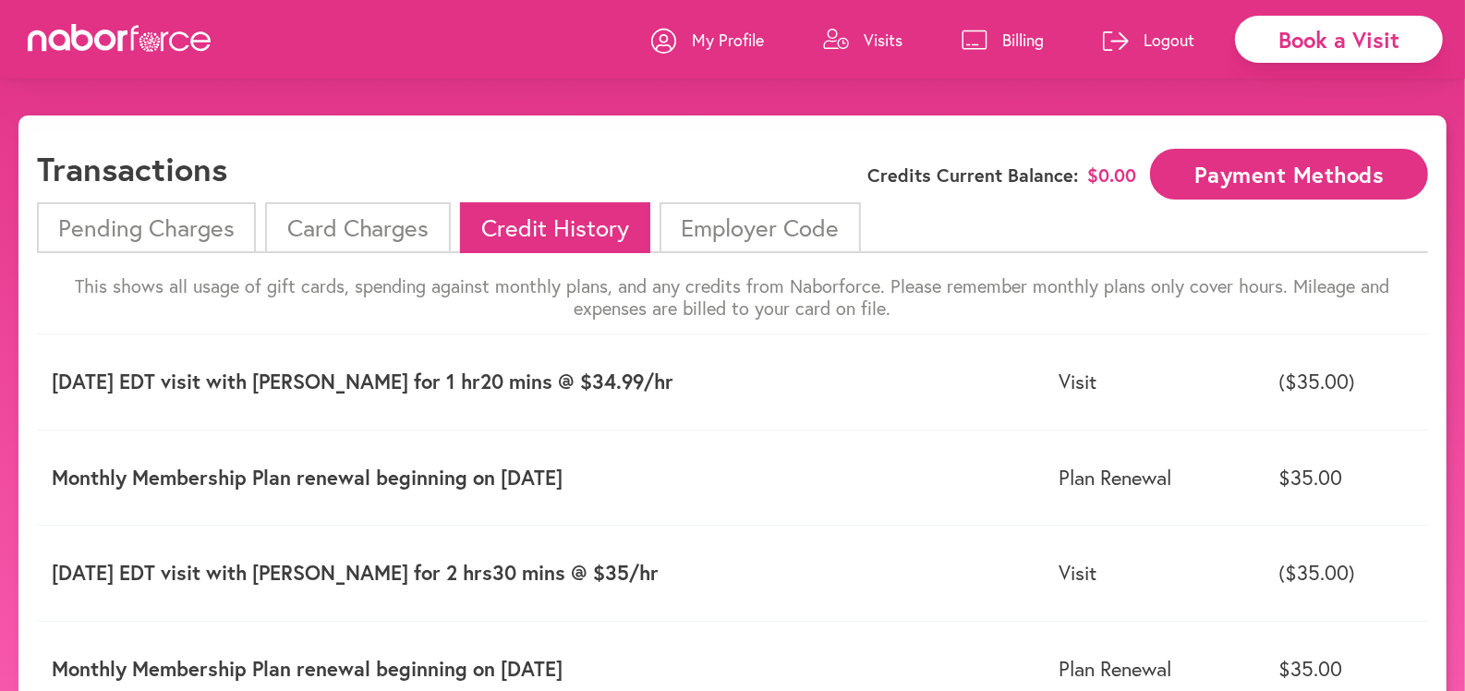
click at [331, 239] on li "Card Charges" at bounding box center [357, 227] width 185 height 51
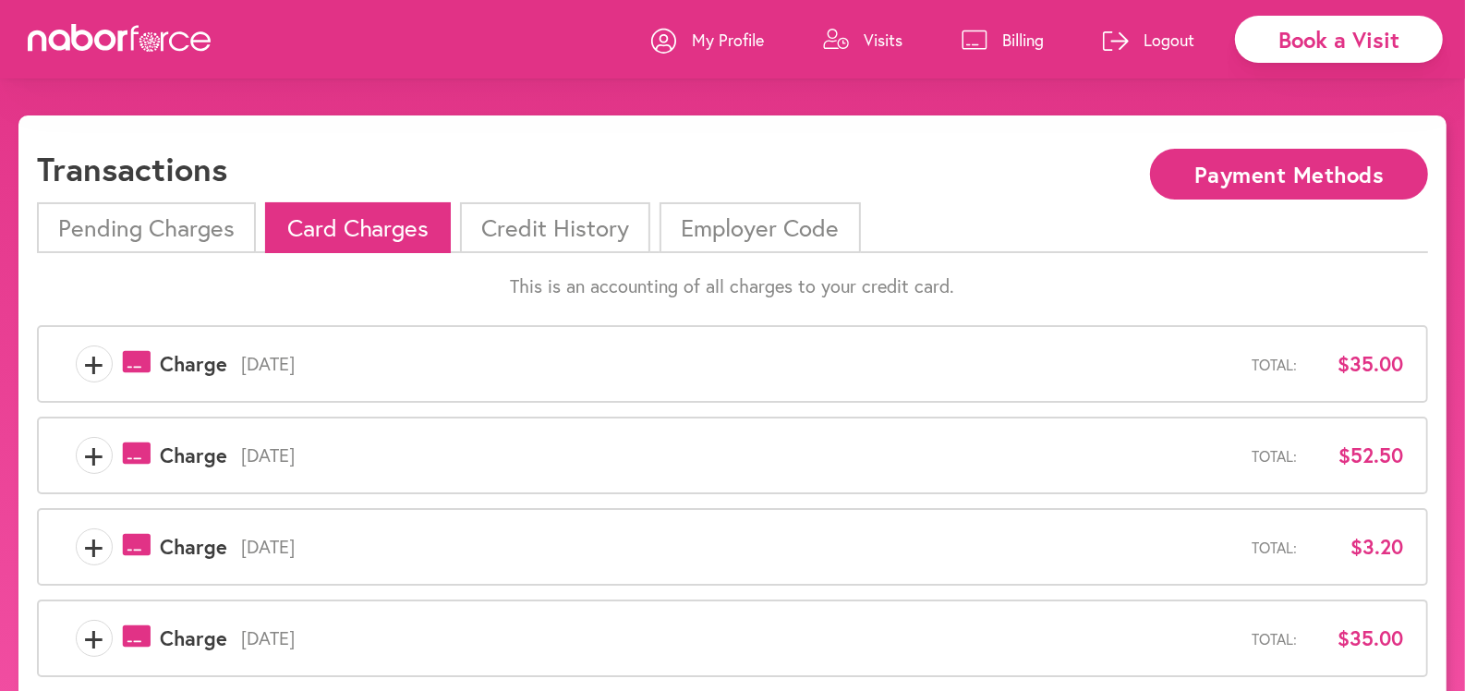
scroll to position [624, 0]
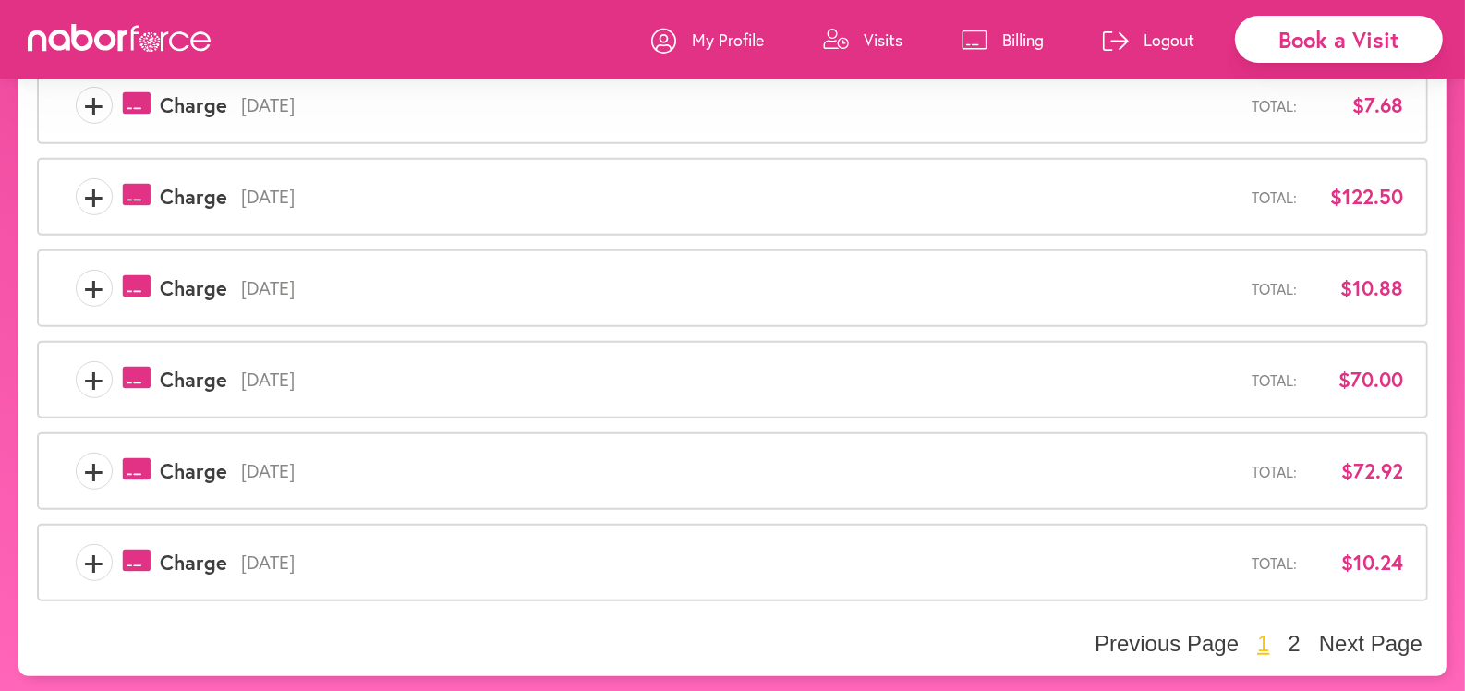
click at [660, 45] on icon at bounding box center [663, 40] width 25 height 25
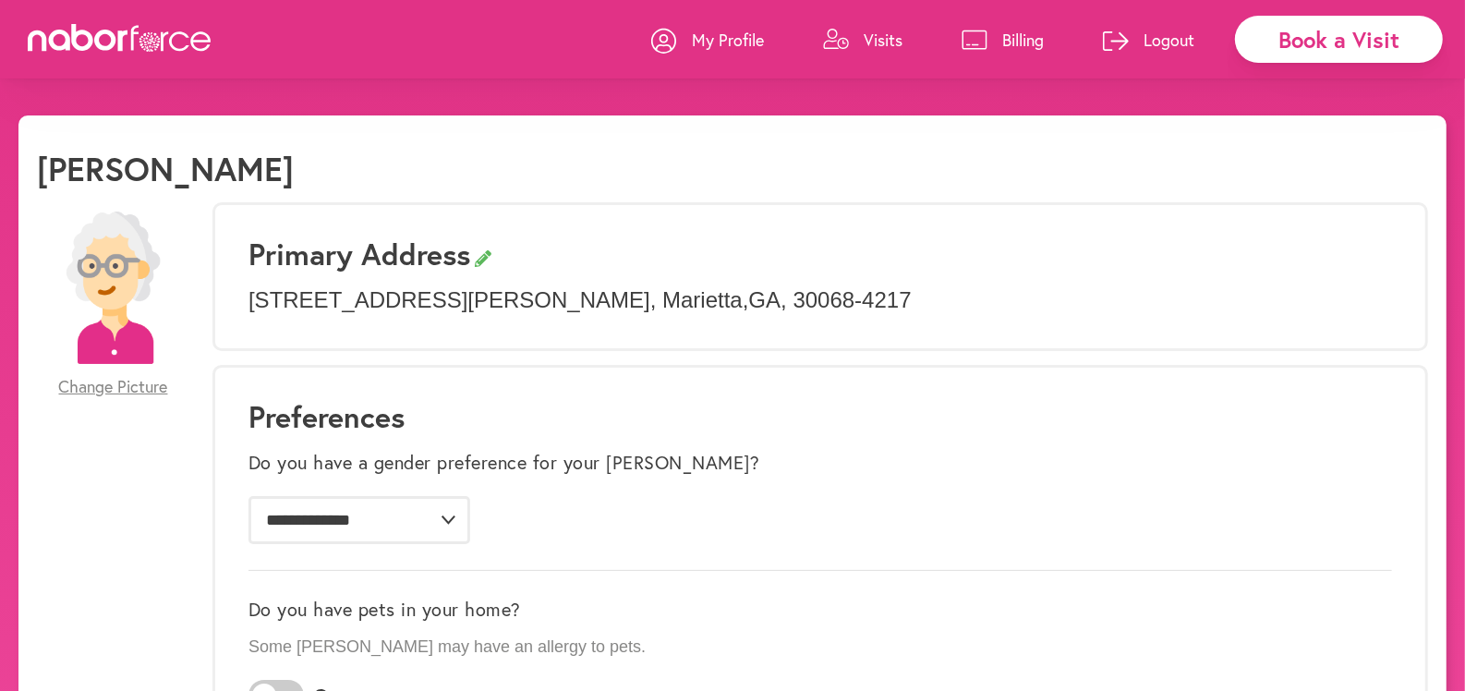
click at [168, 381] on span "Change Picture" at bounding box center [113, 387] width 109 height 20
click at [1118, 40] on icon at bounding box center [1116, 40] width 26 height 19
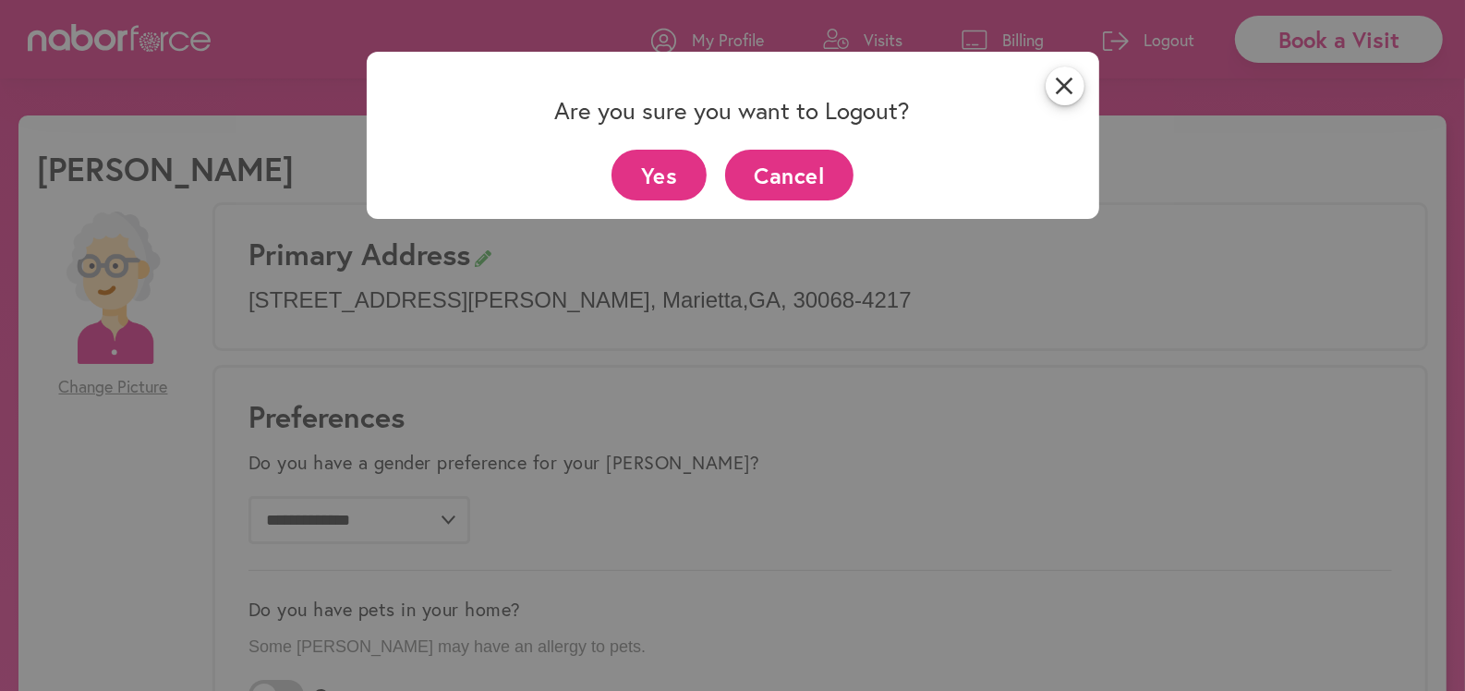
click at [689, 154] on button "Yes" at bounding box center [658, 175] width 95 height 51
